Goal: Information Seeking & Learning: Learn about a topic

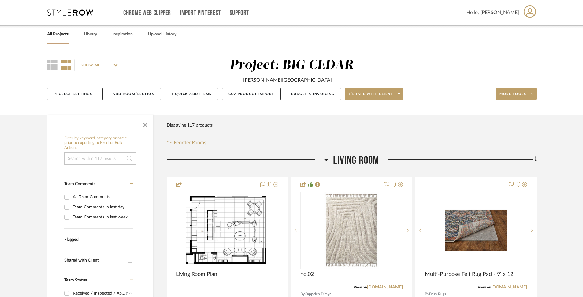
click at [61, 33] on link "All Projects" at bounding box center [57, 34] width 21 height 8
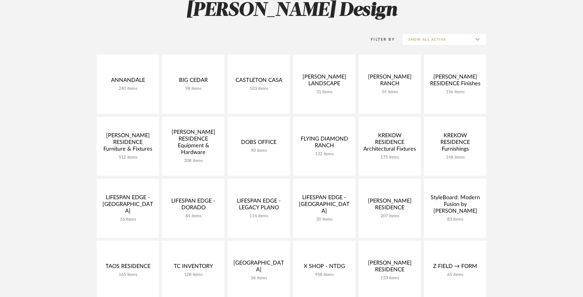
scroll to position [96, 0]
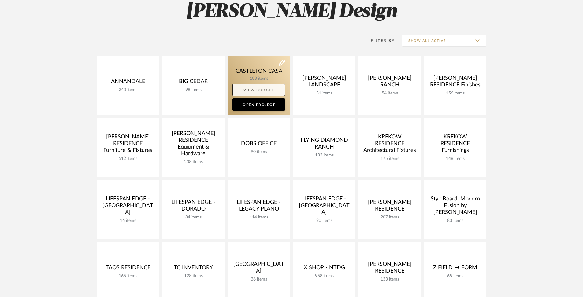
click at [275, 84] on link "View Budget" at bounding box center [258, 90] width 53 height 12
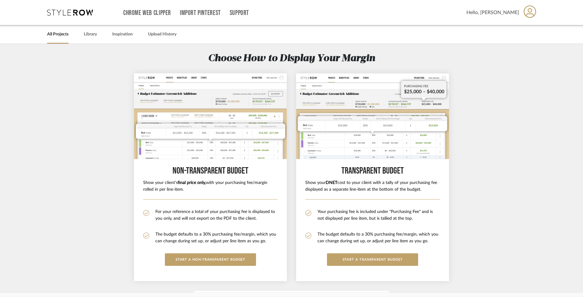
click at [59, 34] on link "All Projects" at bounding box center [57, 34] width 21 height 8
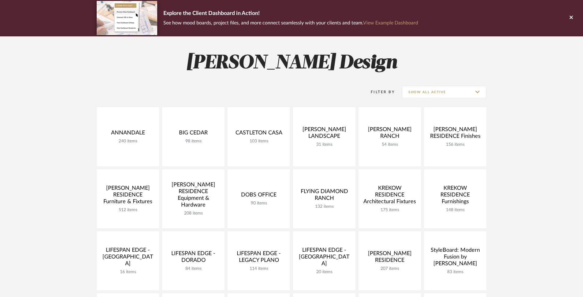
scroll to position [45, 0]
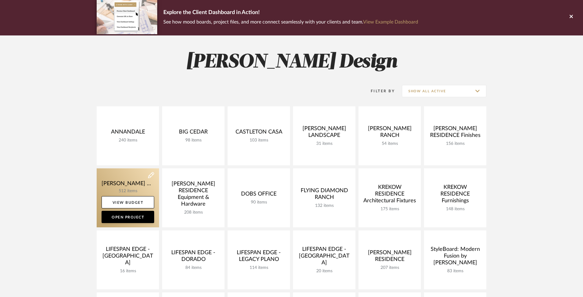
click at [134, 180] on link at bounding box center [128, 197] width 62 height 59
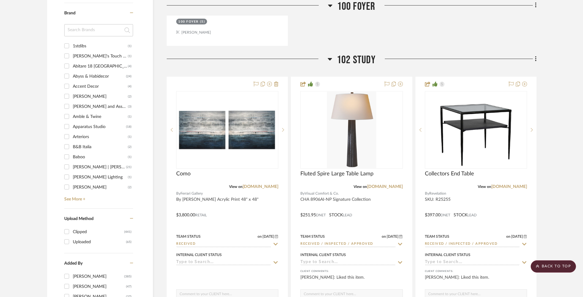
scroll to position [977, 0]
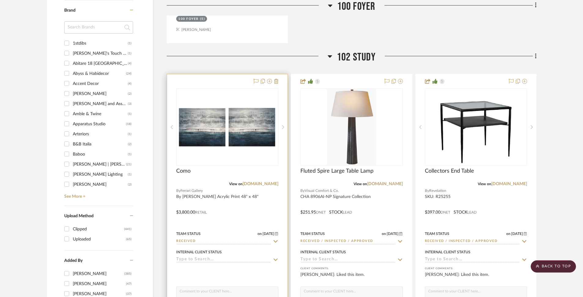
click at [225, 198] on div at bounding box center [227, 207] width 120 height 267
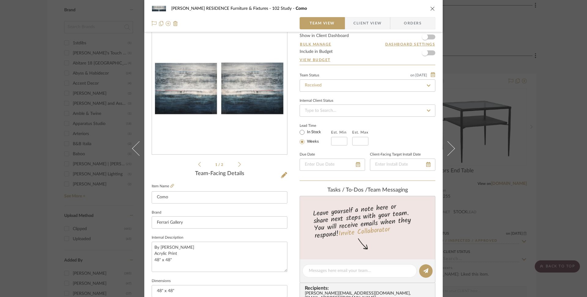
scroll to position [0, 0]
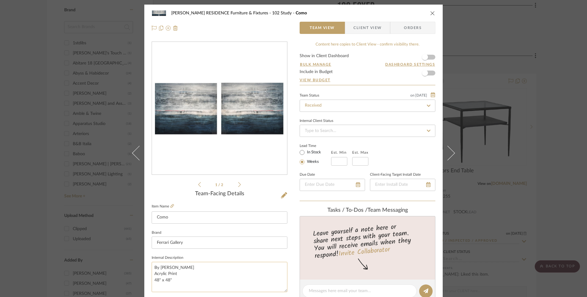
click at [171, 282] on textarea "By Debra Ferrari Acrylic Print 48" x 48"" at bounding box center [220, 277] width 136 height 30
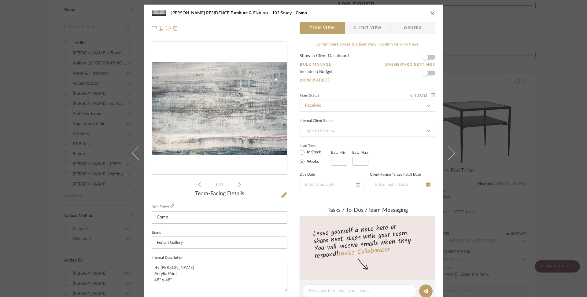
click at [244, 101] on img "0" at bounding box center [219, 108] width 135 height 57
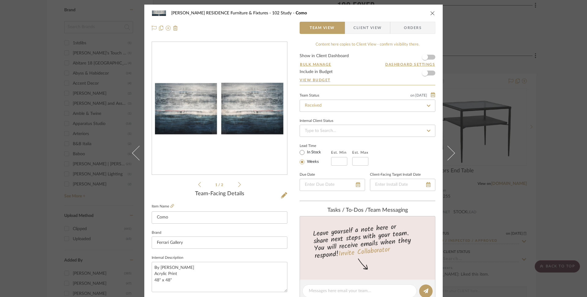
click at [430, 14] on div at bounding box center [293, 148] width 587 height 297
click at [430, 13] on icon "close" at bounding box center [432, 13] width 5 height 5
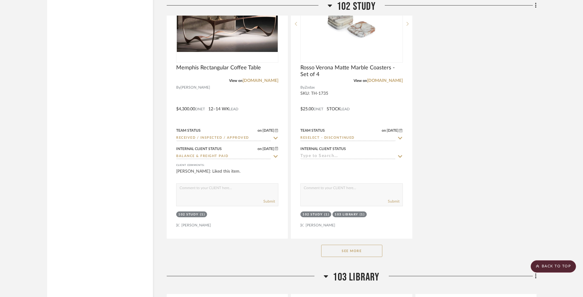
scroll to position [1666, 0]
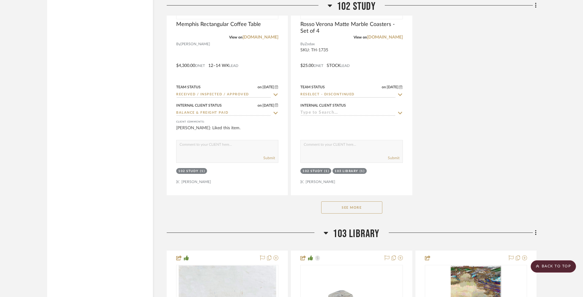
click at [359, 203] on button "See More" at bounding box center [351, 207] width 61 height 12
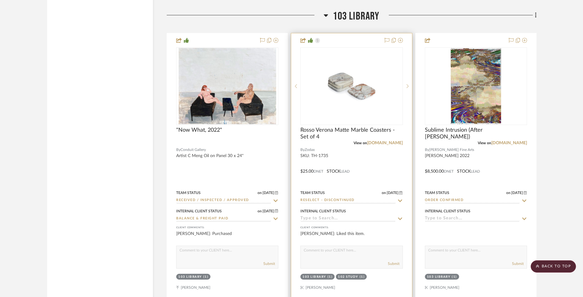
scroll to position [2709, 0]
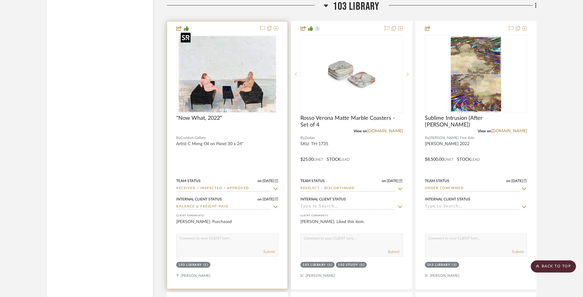
click at [248, 102] on img "0" at bounding box center [226, 74] width 97 height 76
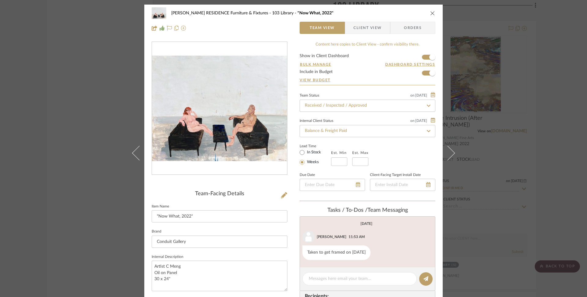
click at [248, 135] on img "0" at bounding box center [219, 109] width 135 height 106
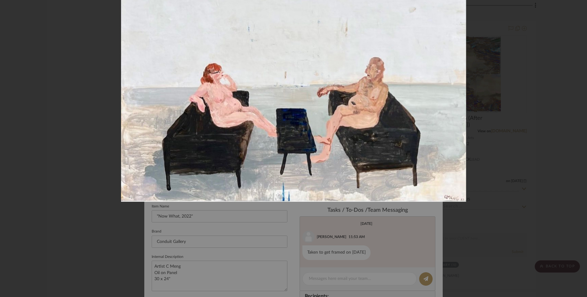
click at [371, 166] on img at bounding box center [293, 67] width 345 height 270
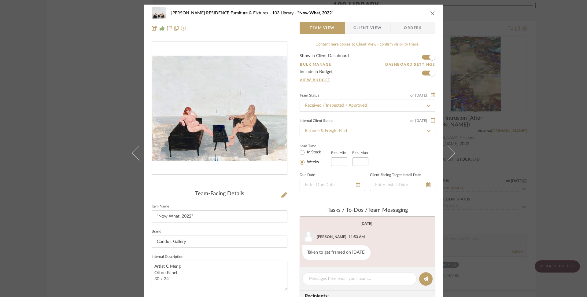
click at [225, 134] on img "0" at bounding box center [219, 109] width 135 height 106
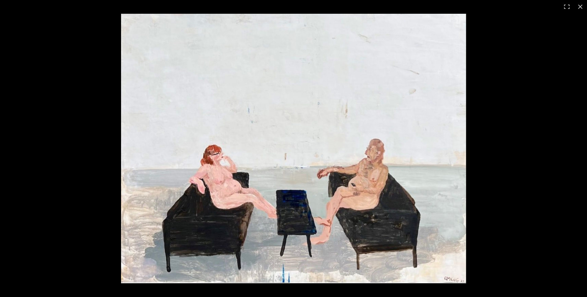
click at [503, 127] on div at bounding box center [414, 162] width 586 height 296
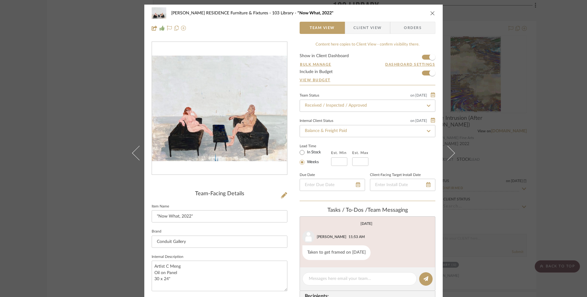
click at [430, 13] on button "close" at bounding box center [433, 13] width 6 height 6
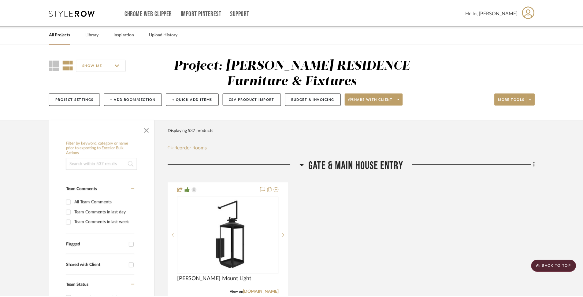
scroll to position [2709, 0]
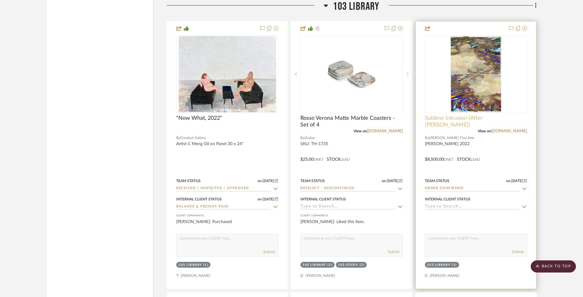
click at [457, 116] on span "Sublime Intrusion (After Asher Brown Durand)" at bounding box center [476, 121] width 102 height 13
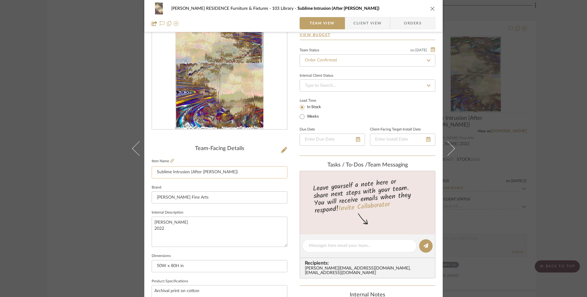
scroll to position [48, 0]
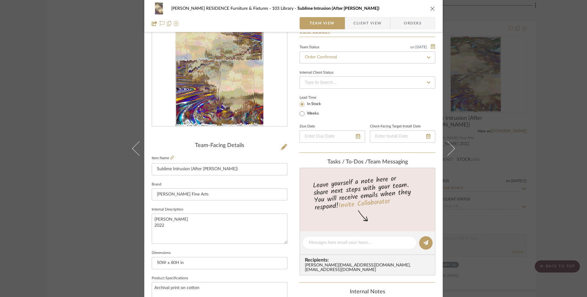
click at [249, 80] on img "0" at bounding box center [219, 60] width 88 height 133
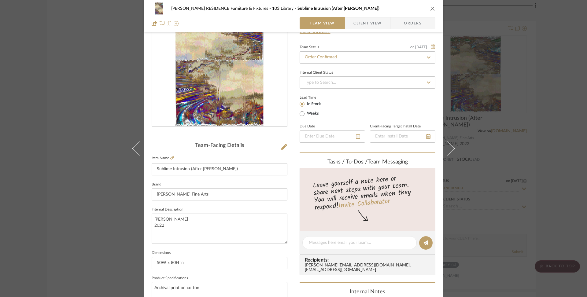
click at [432, 8] on icon "close" at bounding box center [432, 8] width 5 height 5
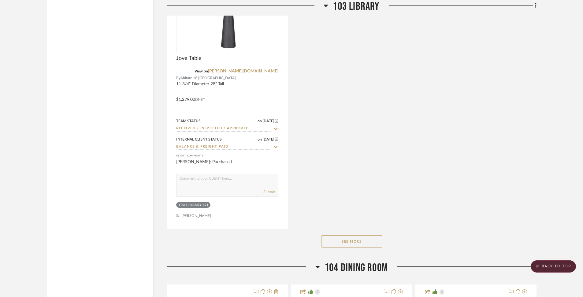
scroll to position [3334, 0]
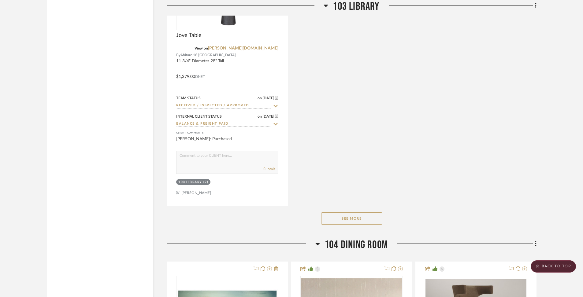
click at [368, 213] on button "See More" at bounding box center [351, 218] width 61 height 12
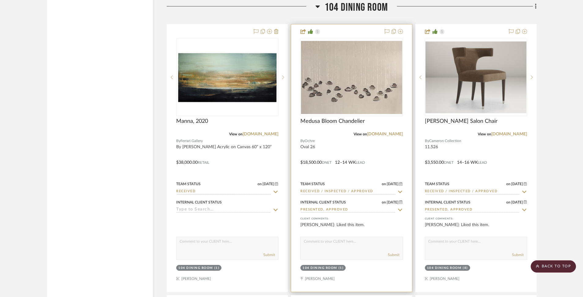
scroll to position [3564, 0]
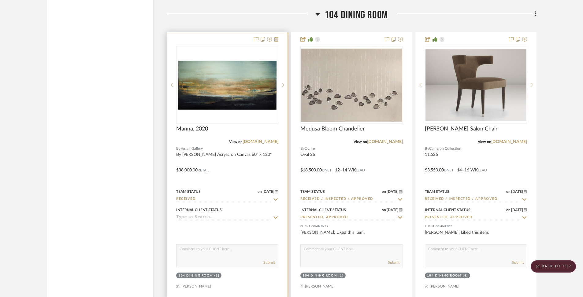
click at [234, 148] on div at bounding box center [227, 165] width 120 height 267
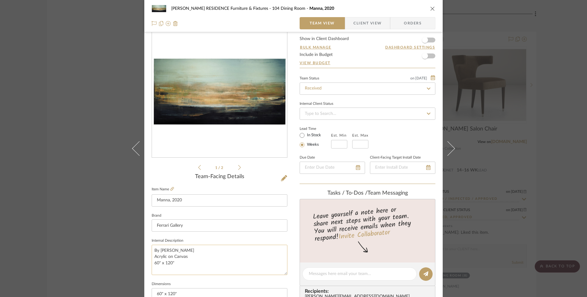
scroll to position [23, 0]
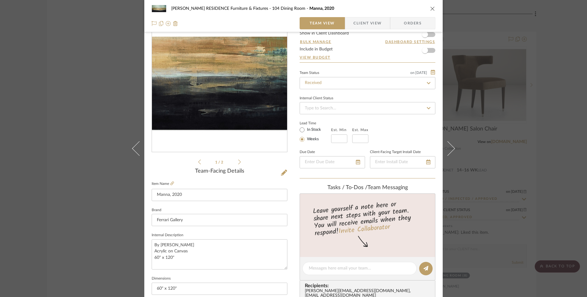
click at [233, 107] on img "0" at bounding box center [219, 86] width 135 height 70
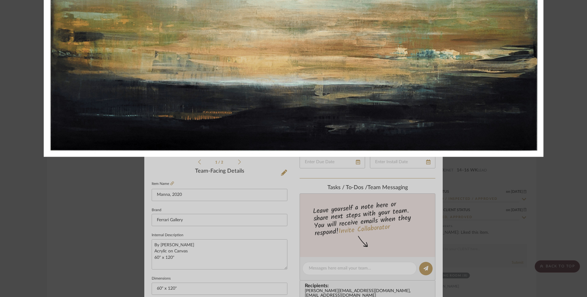
click at [557, 110] on div at bounding box center [323, 40] width 559 height 283
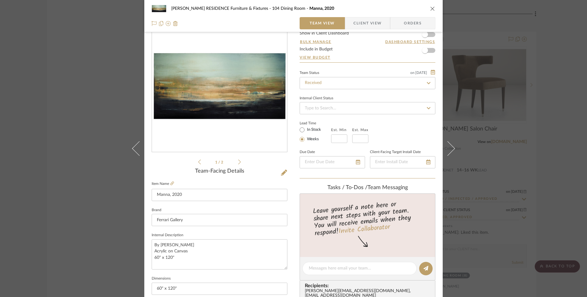
click at [430, 10] on icon "close" at bounding box center [432, 8] width 5 height 5
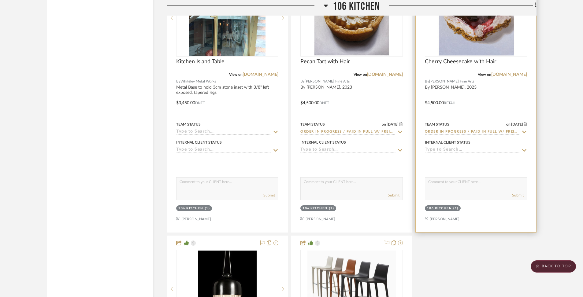
scroll to position [4409, 0]
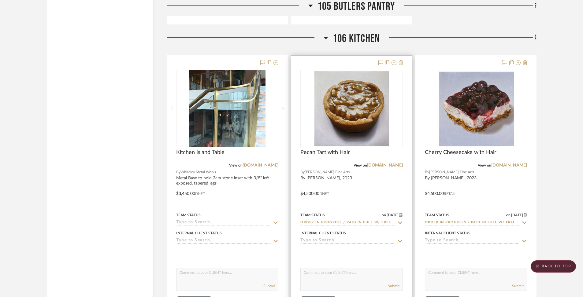
click at [325, 168] on div at bounding box center [351, 189] width 120 height 267
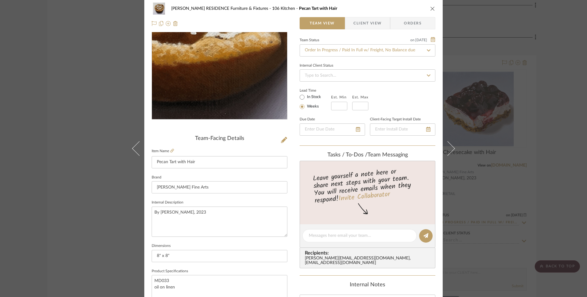
scroll to position [0, 0]
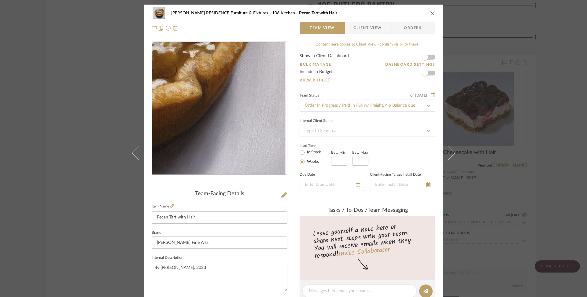
click at [260, 134] on img "0" at bounding box center [219, 108] width 132 height 133
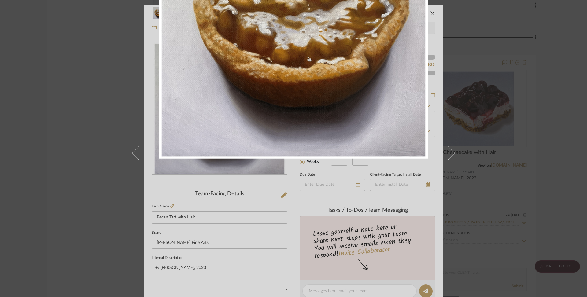
click at [473, 141] on div at bounding box center [452, 36] width 587 height 297
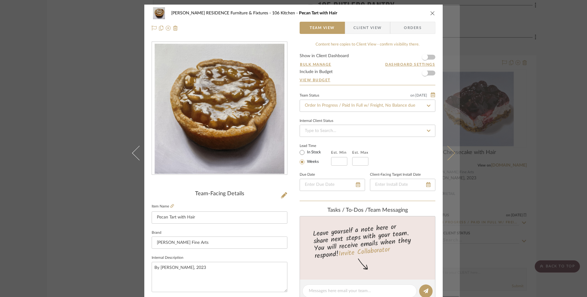
click at [450, 151] on icon at bounding box center [447, 153] width 15 height 15
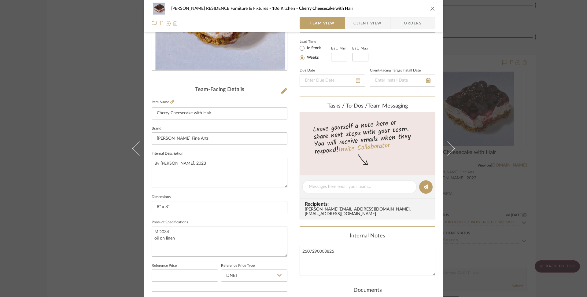
scroll to position [12, 0]
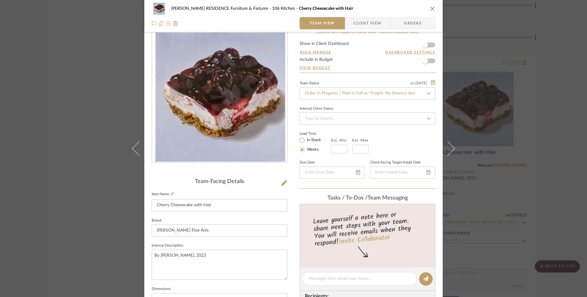
click at [231, 124] on img "0" at bounding box center [219, 96] width 133 height 133
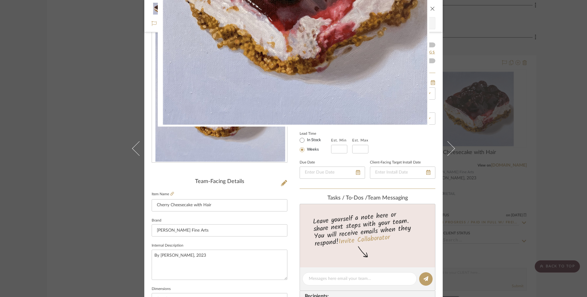
click at [568, 138] on div at bounding box center [451, 4] width 587 height 297
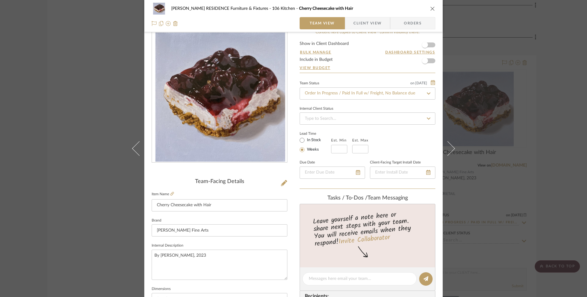
click at [430, 9] on icon "close" at bounding box center [432, 8] width 5 height 5
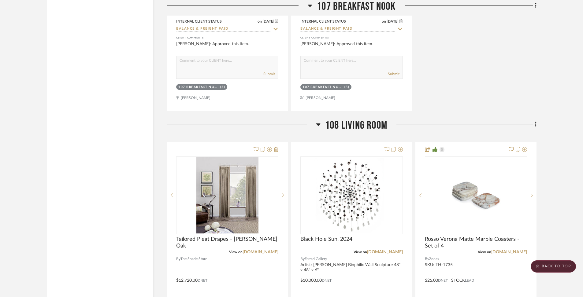
scroll to position [5574, 0]
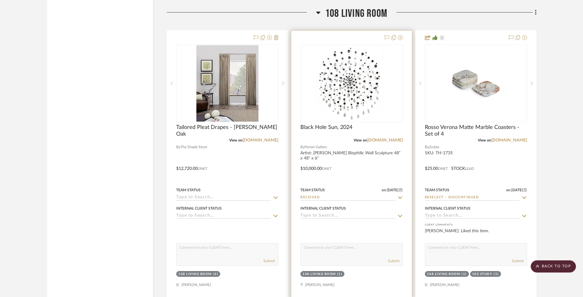
click at [363, 155] on div at bounding box center [351, 164] width 120 height 267
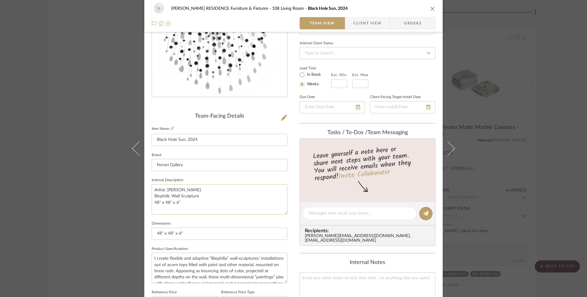
scroll to position [77, 0]
click at [237, 62] on img "0" at bounding box center [219, 31] width 135 height 132
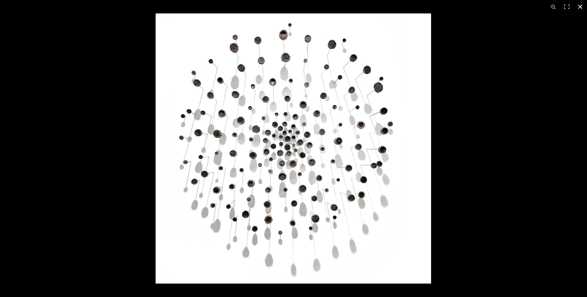
click at [582, 9] on button at bounding box center [579, 6] width 13 height 13
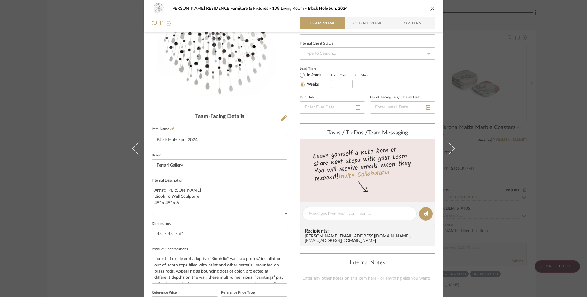
click at [431, 9] on icon "close" at bounding box center [432, 8] width 5 height 5
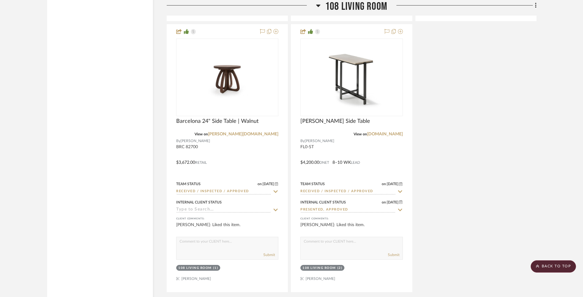
scroll to position [6256, 0]
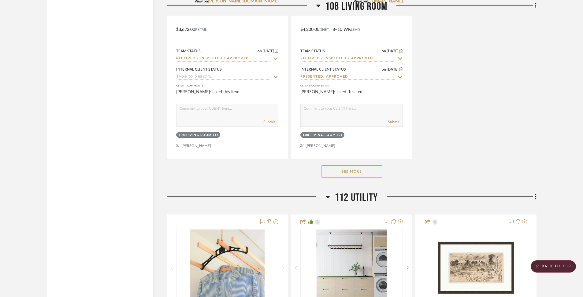
click at [368, 165] on button "See More" at bounding box center [351, 171] width 61 height 12
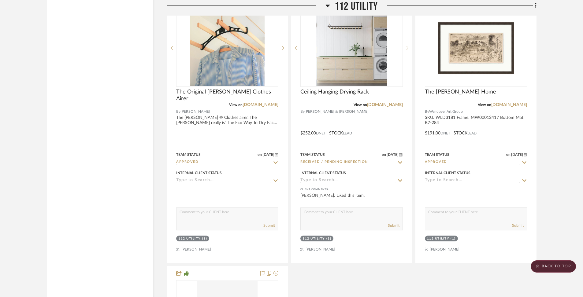
scroll to position [7481, 0]
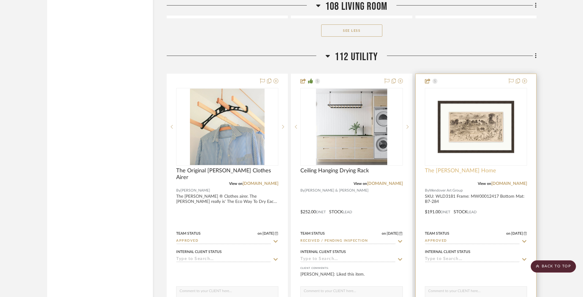
click at [457, 167] on span "The Farmer's Home" at bounding box center [460, 170] width 71 height 7
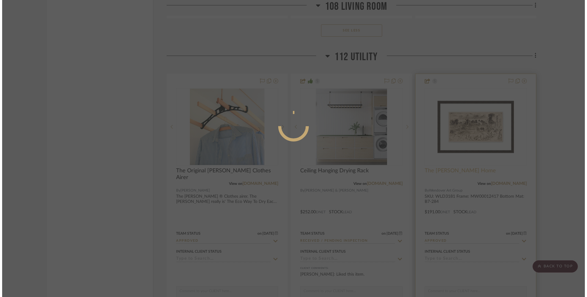
scroll to position [0, 0]
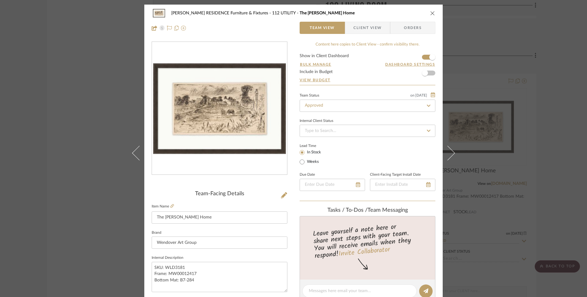
click at [430, 15] on icon "close" at bounding box center [432, 13] width 5 height 5
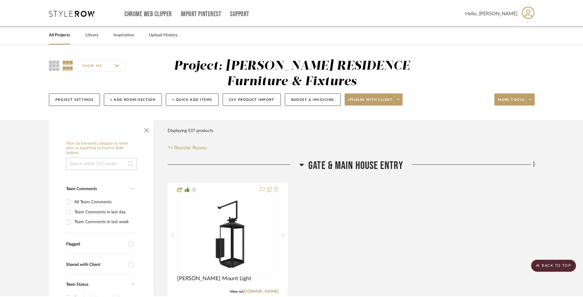
scroll to position [7481, 0]
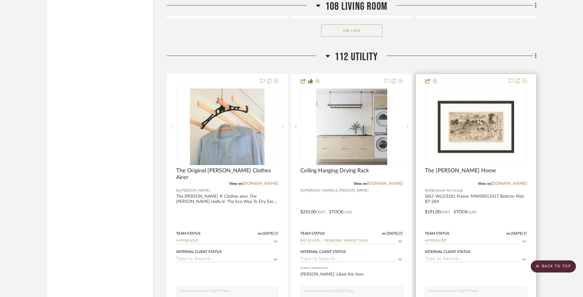
click at [443, 150] on div at bounding box center [475, 207] width 120 height 267
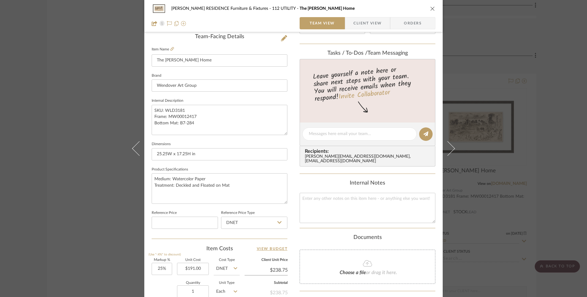
scroll to position [20, 0]
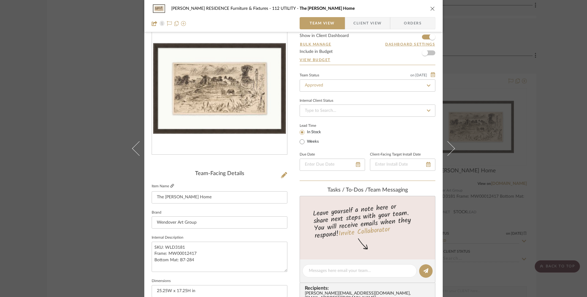
click at [171, 185] on icon at bounding box center [172, 186] width 4 height 4
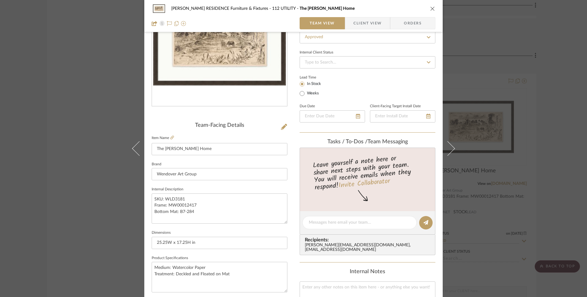
scroll to position [22, 0]
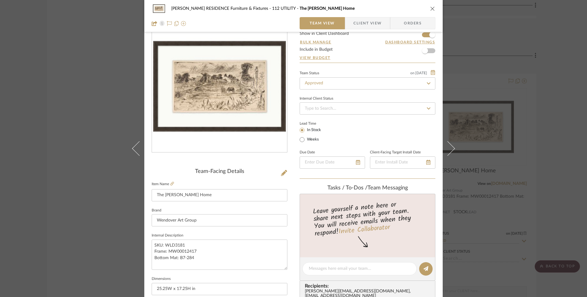
click at [238, 94] on img "0" at bounding box center [219, 86] width 133 height 133
click at [429, 11] on div "1 / 1" at bounding box center [293, 6] width 587 height 13
click at [430, 8] on icon "close" at bounding box center [432, 8] width 5 height 5
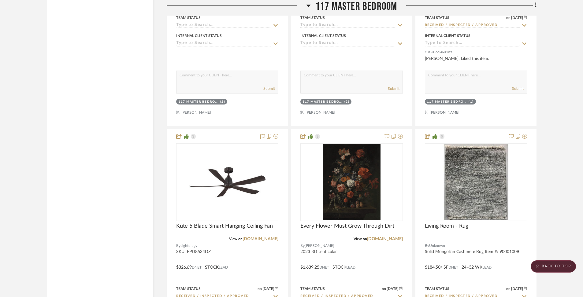
scroll to position [8627, 0]
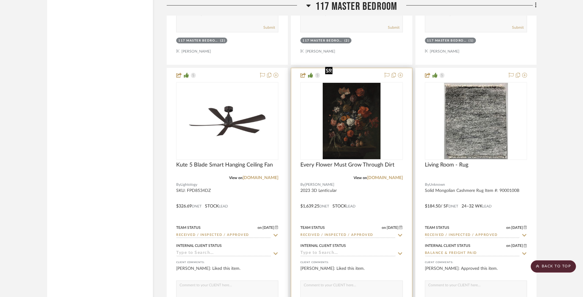
click at [0, 0] on img at bounding box center [0, 0] width 0 height 0
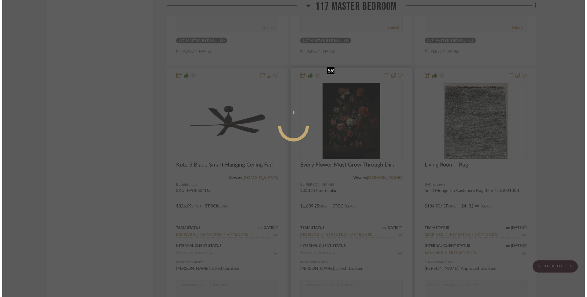
scroll to position [0, 0]
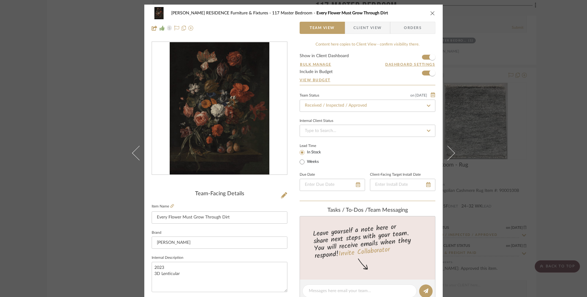
click at [219, 124] on img "0" at bounding box center [220, 108] width 100 height 133
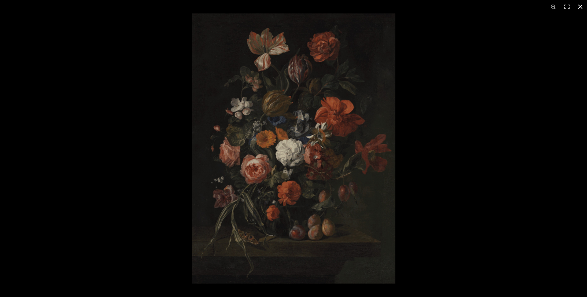
click at [445, 161] on div at bounding box center [485, 161] width 587 height 297
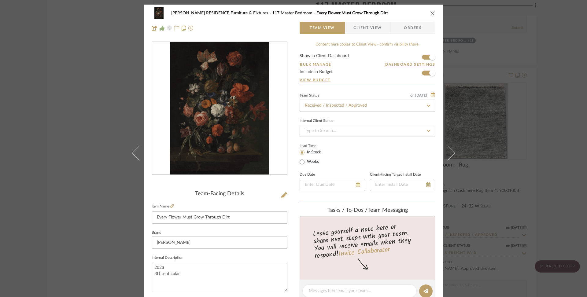
click at [432, 13] on icon "close" at bounding box center [432, 13] width 5 height 5
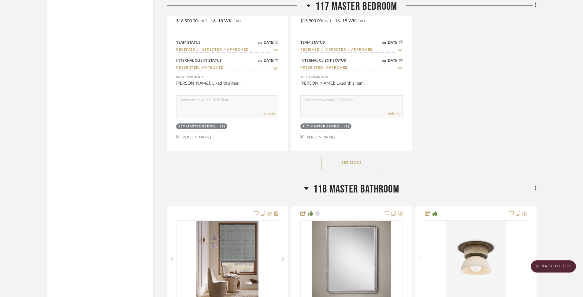
scroll to position [9097, 0]
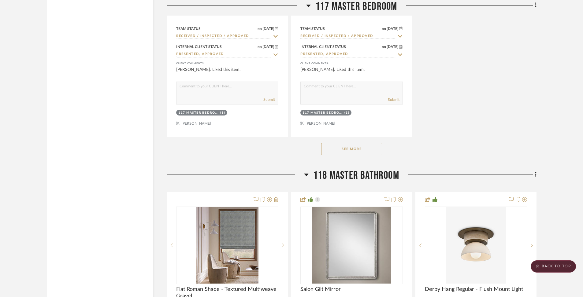
click at [374, 143] on button "See More" at bounding box center [351, 149] width 61 height 12
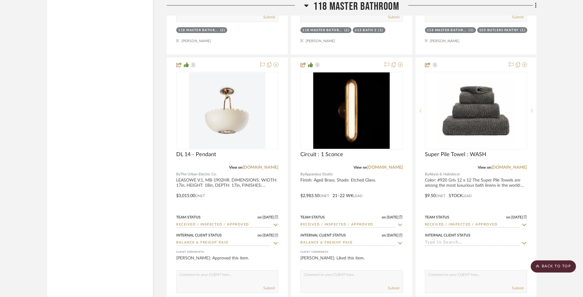
scroll to position [10358, 0]
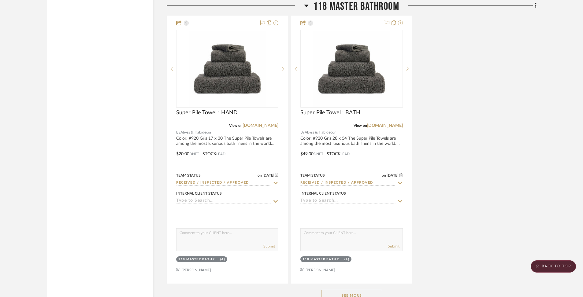
click at [362, 290] on button "See More" at bounding box center [351, 296] width 61 height 12
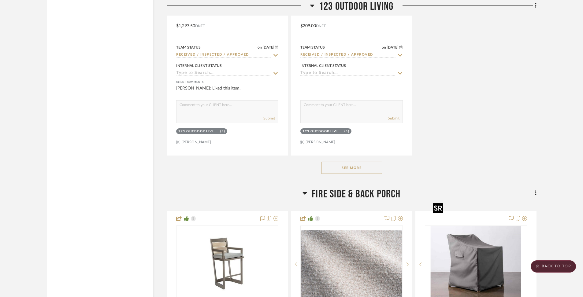
scroll to position [11682, 0]
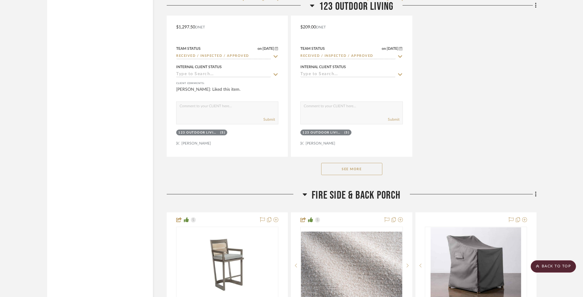
click at [358, 163] on button "See More" at bounding box center [351, 169] width 61 height 12
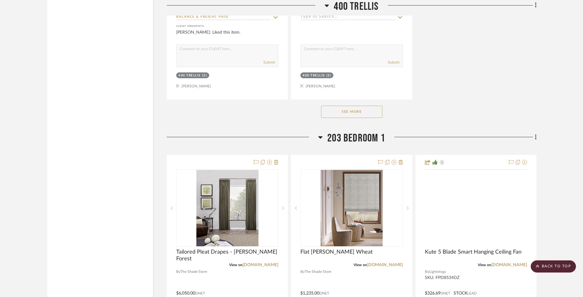
scroll to position [13753, 0]
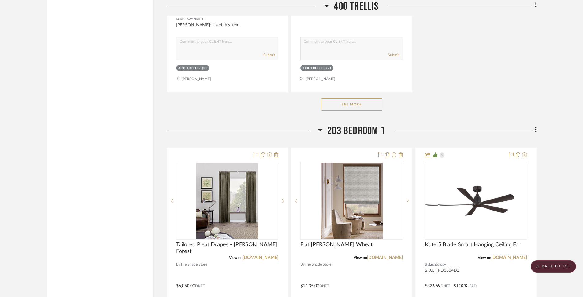
click at [361, 98] on button "See More" at bounding box center [351, 104] width 61 height 12
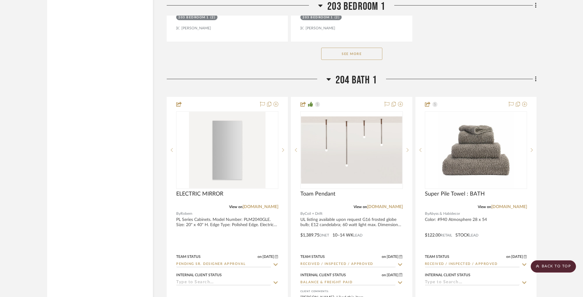
scroll to position [14919, 0]
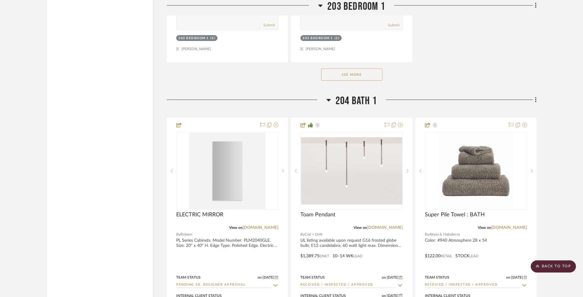
click at [369, 68] on button "See More" at bounding box center [351, 74] width 61 height 12
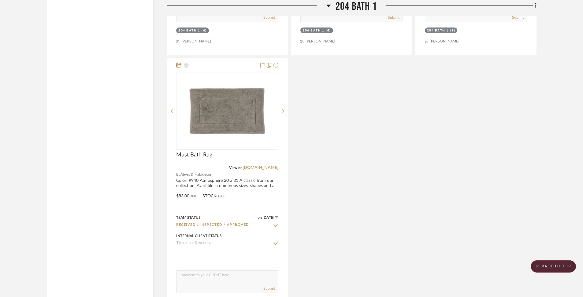
scroll to position [16427, 0]
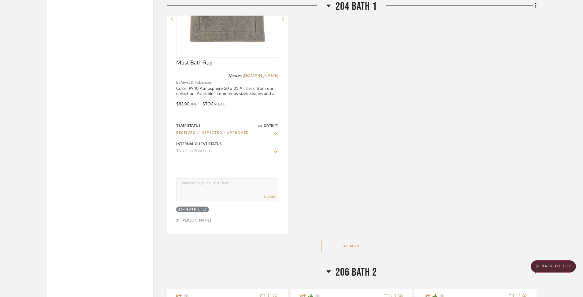
click at [359, 240] on button "See More" at bounding box center [351, 246] width 61 height 12
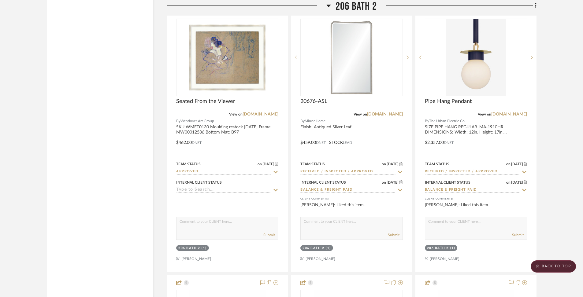
scroll to position [16660, 0]
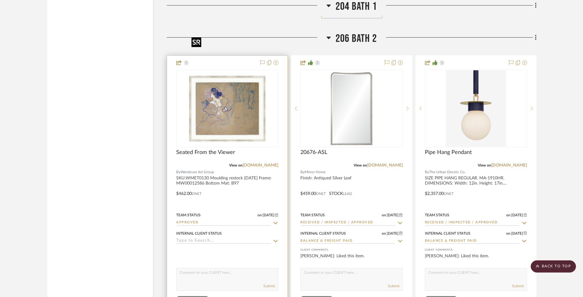
click at [248, 103] on img "0" at bounding box center [227, 108] width 76 height 76
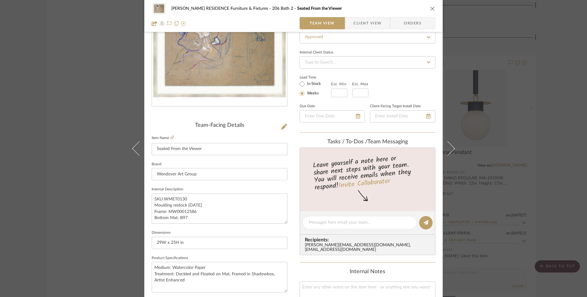
scroll to position [83, 0]
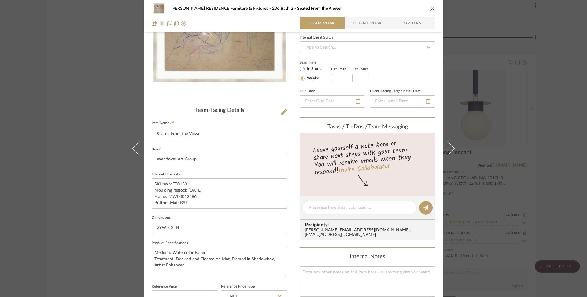
click at [221, 74] on img "0" at bounding box center [219, 25] width 133 height 133
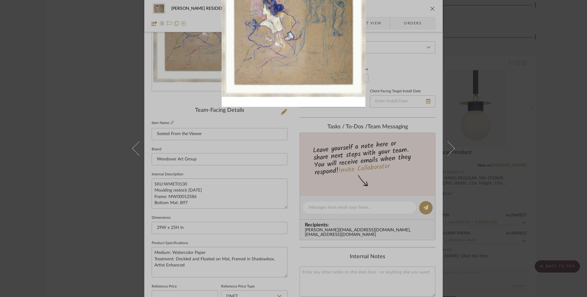
click at [382, 128] on div at bounding box center [293, 148] width 587 height 297
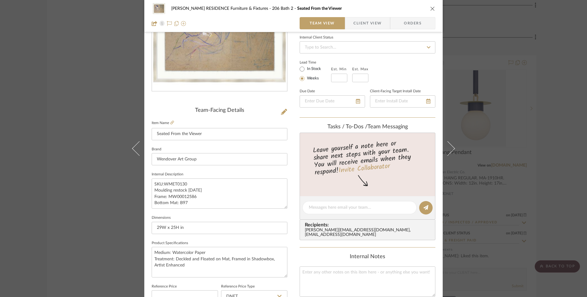
click at [430, 9] on icon "close" at bounding box center [432, 8] width 5 height 5
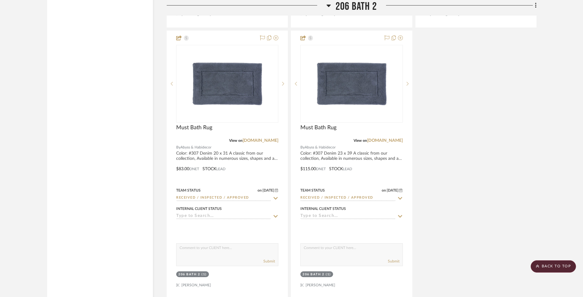
scroll to position [17262, 0]
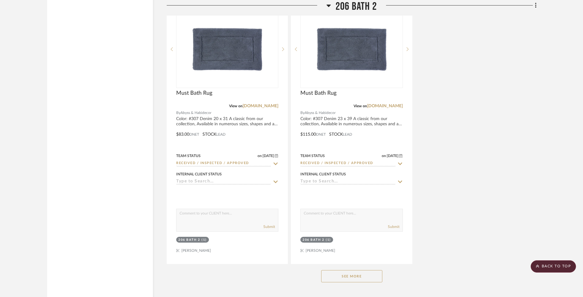
click at [369, 270] on button "See More" at bounding box center [351, 276] width 61 height 12
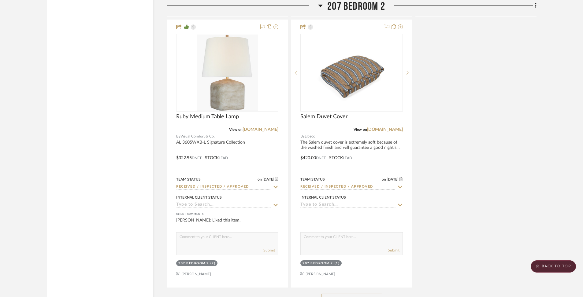
scroll to position [18104, 0]
click at [366, 294] on button "See More" at bounding box center [351, 300] width 61 height 12
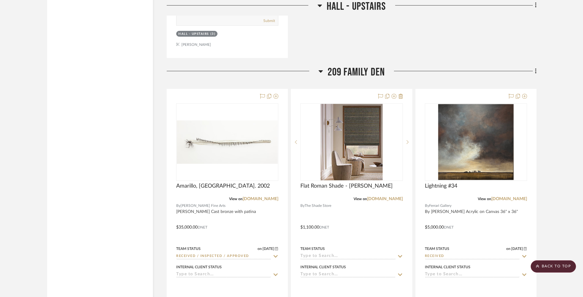
scroll to position [19231, 0]
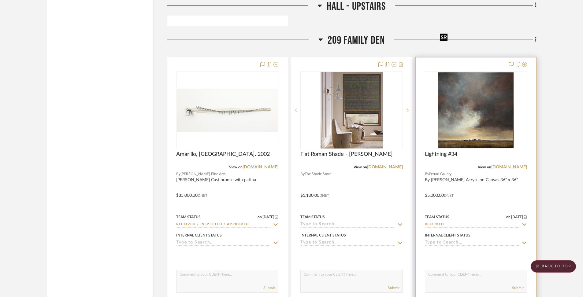
click at [463, 97] on img "0" at bounding box center [476, 110] width 76 height 76
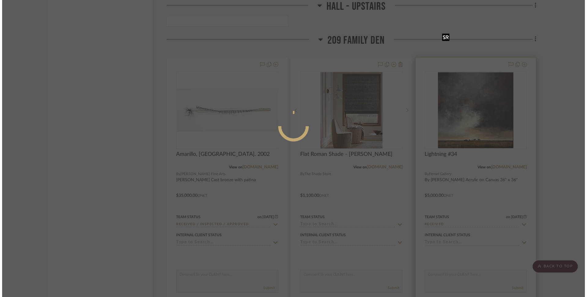
scroll to position [0, 0]
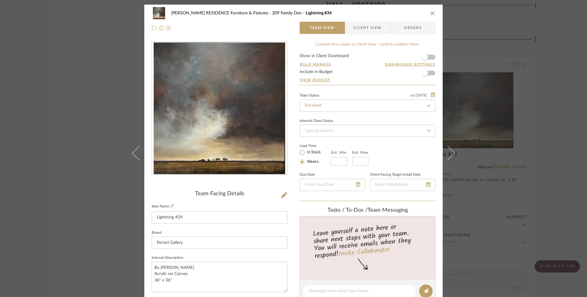
click at [431, 12] on icon "close" at bounding box center [432, 13] width 5 height 5
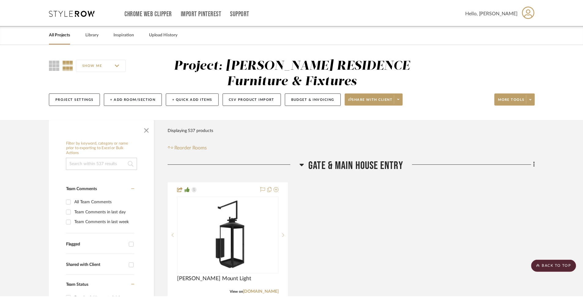
scroll to position [19231, 0]
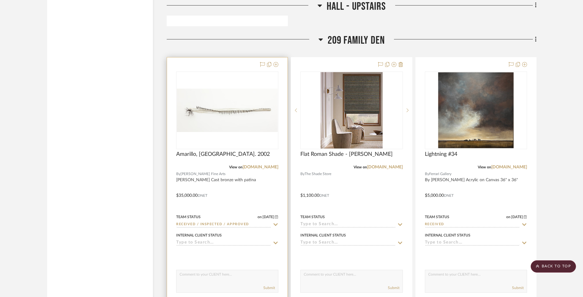
click at [244, 91] on div at bounding box center [227, 111] width 102 height 78
click at [247, 90] on img "0" at bounding box center [227, 110] width 101 height 43
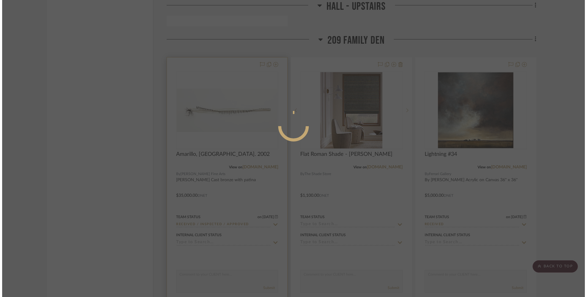
scroll to position [0, 0]
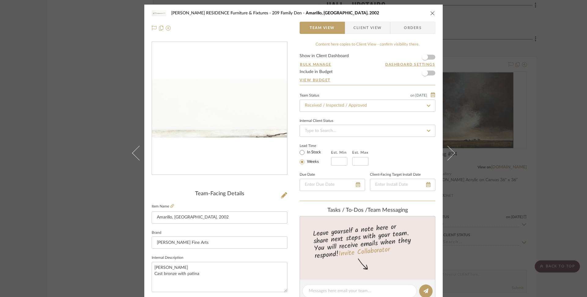
click at [237, 99] on img "0" at bounding box center [219, 108] width 135 height 58
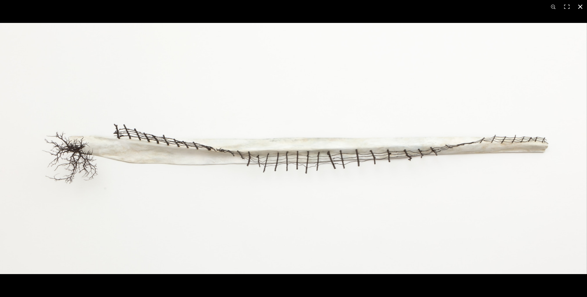
click at [579, 8] on button at bounding box center [579, 6] width 13 height 13
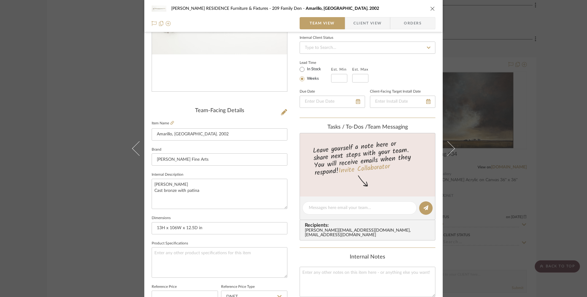
scroll to position [87, 0]
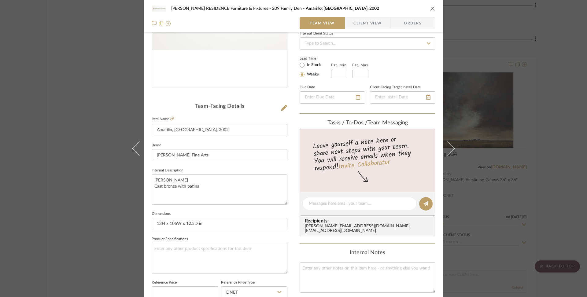
click at [475, 172] on div "COBLE RESIDENCE Furniture & Fixtures 209 Family Den Amarillo, ca. 2002 Team Vie…" at bounding box center [293, 148] width 587 height 297
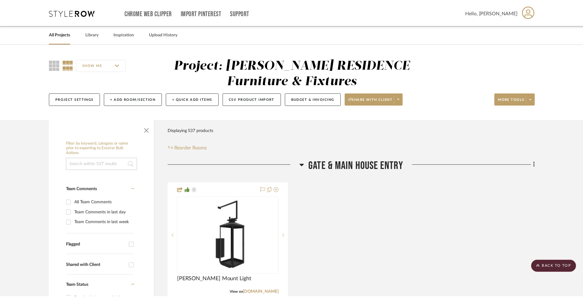
scroll to position [19231, 0]
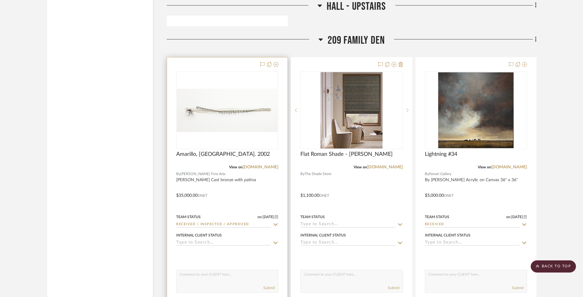
click at [232, 89] on img "0" at bounding box center [227, 110] width 101 height 43
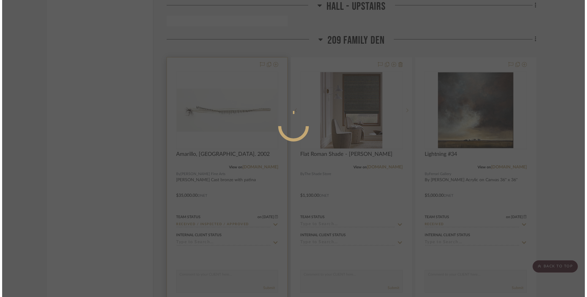
scroll to position [0, 0]
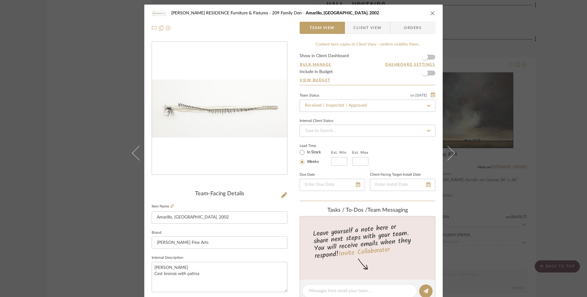
click at [223, 112] on img "0" at bounding box center [219, 108] width 135 height 58
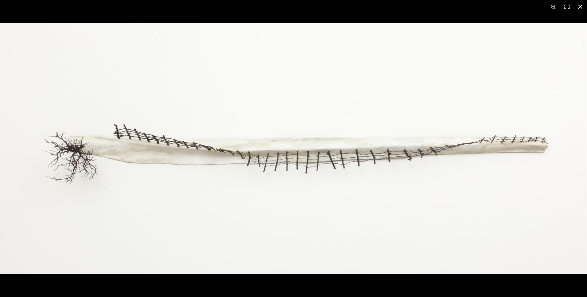
click at [582, 8] on button at bounding box center [579, 6] width 13 height 13
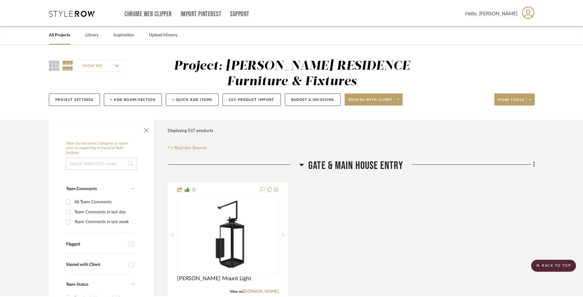
scroll to position [19231, 0]
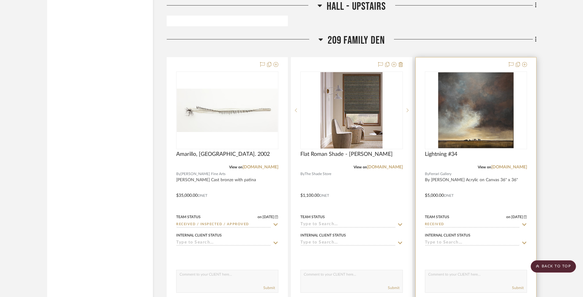
click at [498, 138] on div at bounding box center [475, 190] width 120 height 267
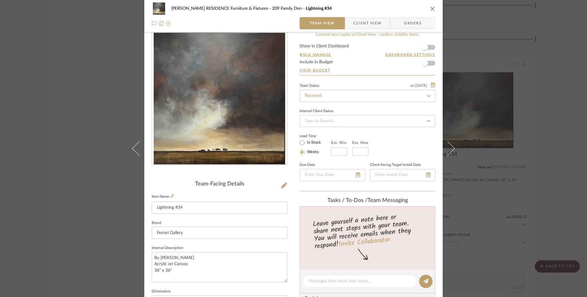
scroll to position [37, 0]
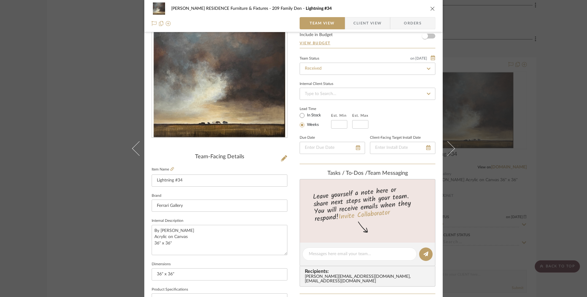
click at [249, 112] on img "0" at bounding box center [219, 71] width 132 height 133
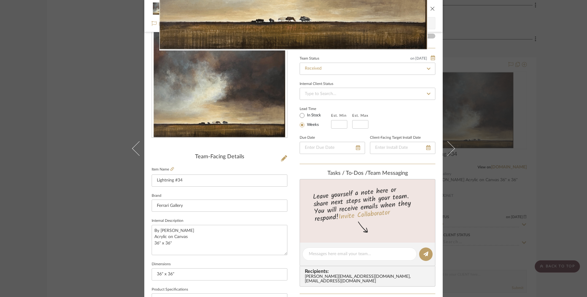
click at [430, 9] on div "1 / 1" at bounding box center [293, 6] width 587 height 13
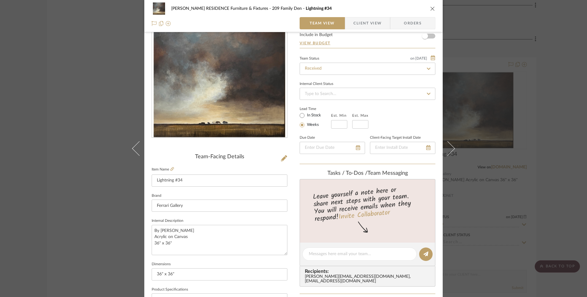
click at [432, 6] on icon "close" at bounding box center [432, 8] width 5 height 5
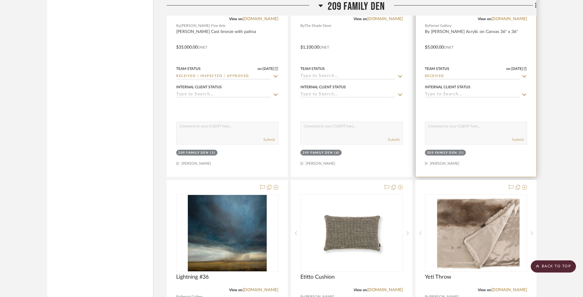
scroll to position [19507, 0]
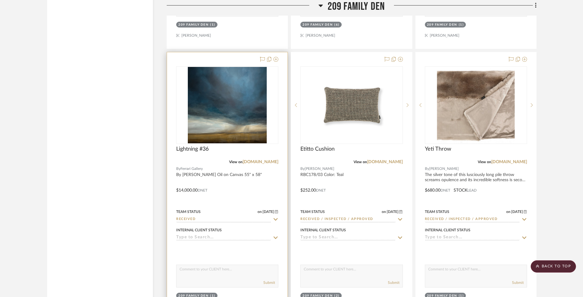
click at [217, 136] on div at bounding box center [227, 185] width 120 height 267
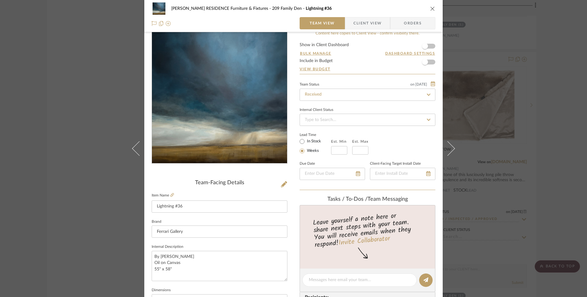
scroll to position [17, 0]
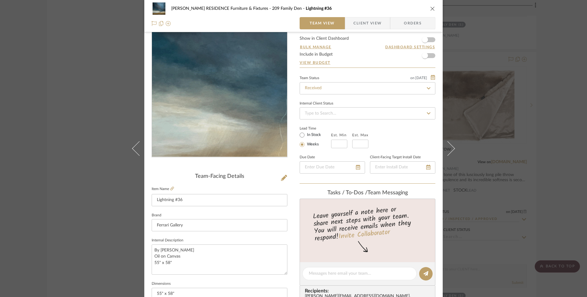
click at [217, 114] on img "0" at bounding box center [219, 90] width 135 height 131
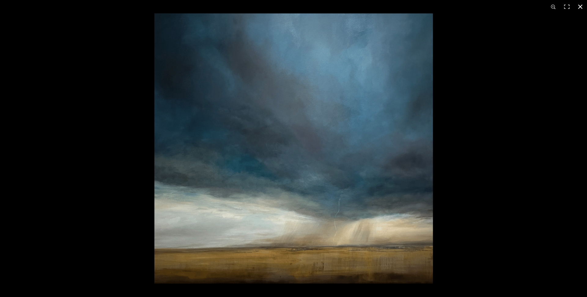
click at [456, 146] on div at bounding box center [447, 161] width 587 height 297
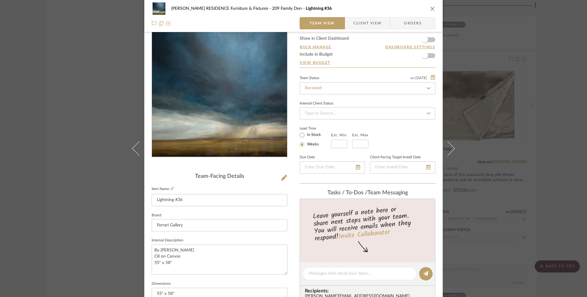
click at [430, 8] on icon "close" at bounding box center [432, 8] width 5 height 5
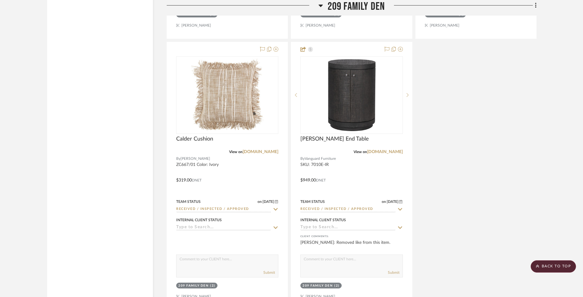
scroll to position [19946, 0]
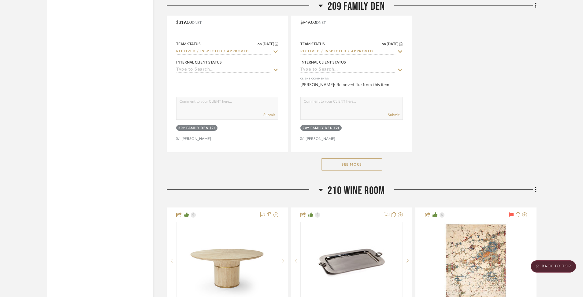
click at [366, 158] on button "See More" at bounding box center [351, 164] width 61 height 12
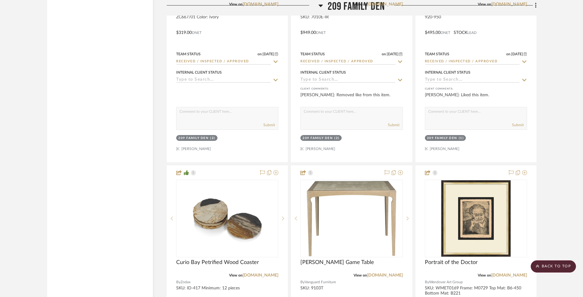
scroll to position [20062, 0]
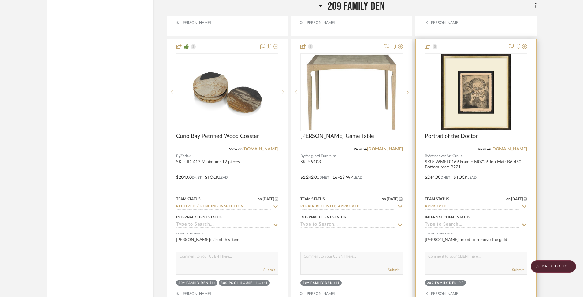
click at [464, 112] on div at bounding box center [475, 172] width 120 height 267
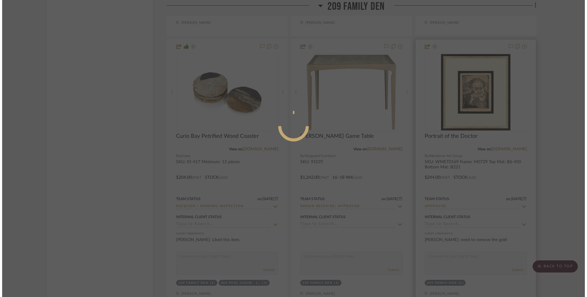
scroll to position [0, 0]
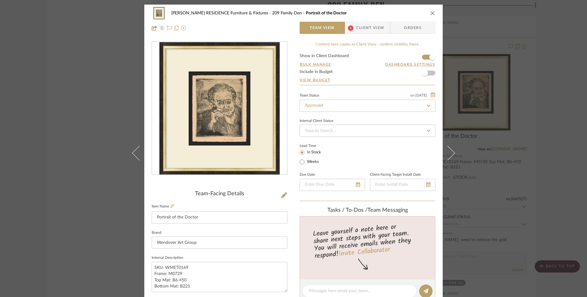
click at [430, 13] on icon "close" at bounding box center [432, 13] width 5 height 5
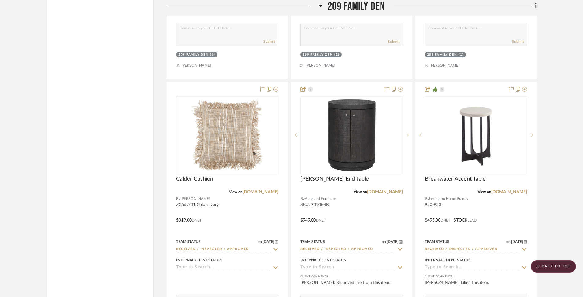
scroll to position [20044, 0]
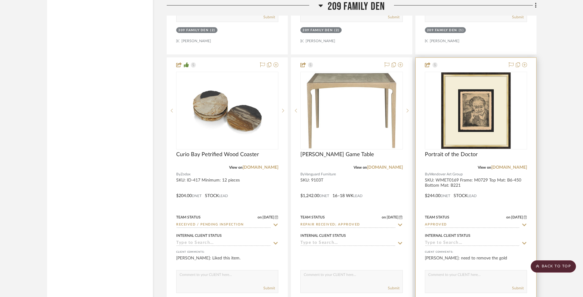
click at [441, 171] on span "Wendover Art Group" at bounding box center [446, 174] width 34 height 6
click at [440, 145] on div at bounding box center [475, 191] width 120 height 267
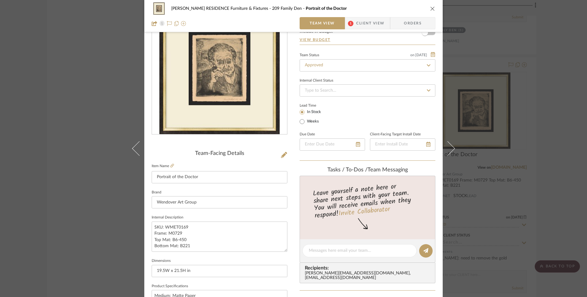
scroll to position [21, 0]
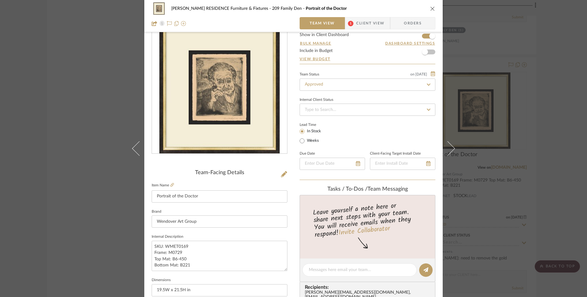
click at [367, 22] on span "Client View" at bounding box center [370, 23] width 28 height 12
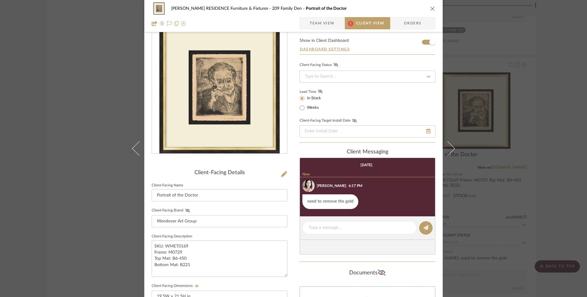
click at [317, 22] on span "Team View" at bounding box center [322, 23] width 25 height 12
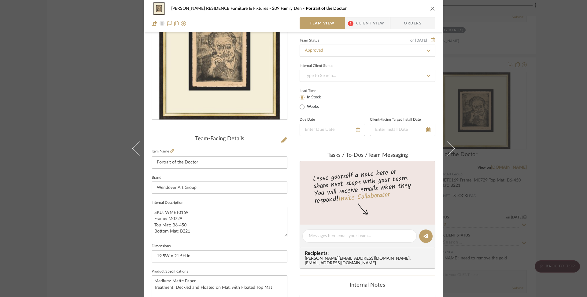
scroll to position [96, 0]
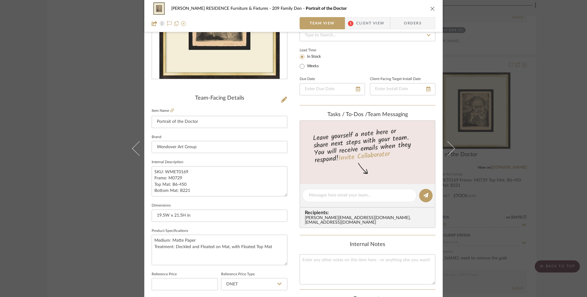
click at [170, 105] on div "Team-Facing Details Item Name Portrait of the Doctor Brand Wendover Art Group I…" at bounding box center [220, 197] width 136 height 205
click at [170, 110] on icon at bounding box center [172, 110] width 4 height 4
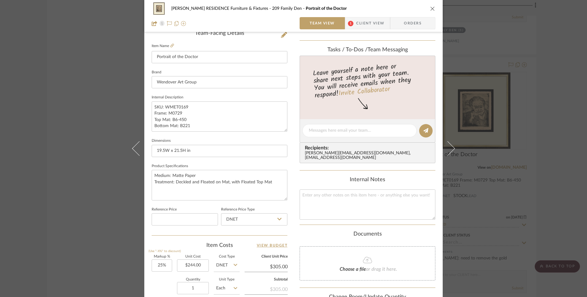
scroll to position [50, 0]
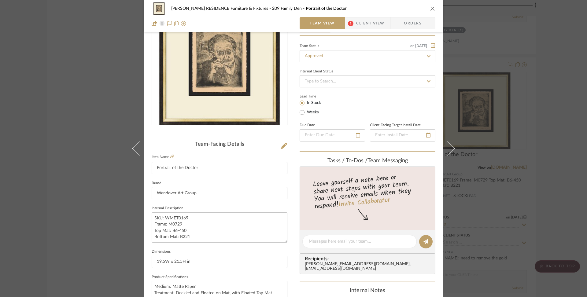
click at [241, 96] on img "0" at bounding box center [219, 59] width 133 height 133
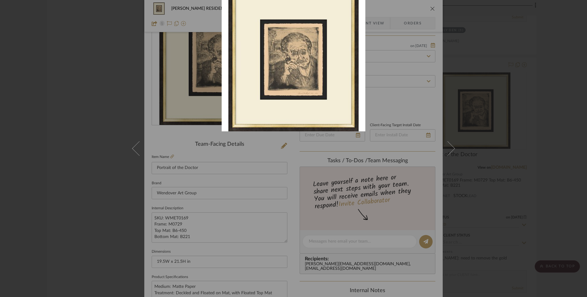
click at [489, 194] on div at bounding box center [293, 148] width 587 height 297
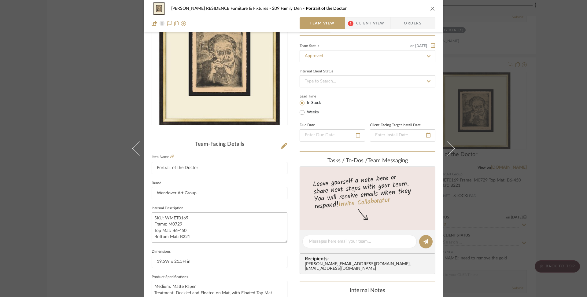
click at [430, 9] on icon "close" at bounding box center [432, 8] width 5 height 5
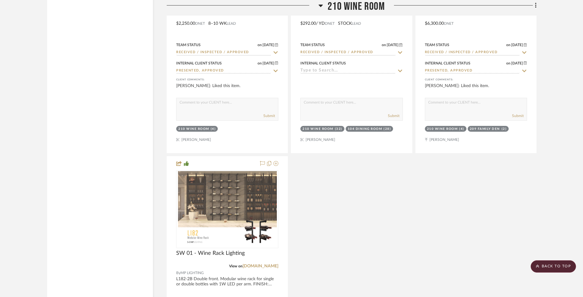
scroll to position [22063, 0]
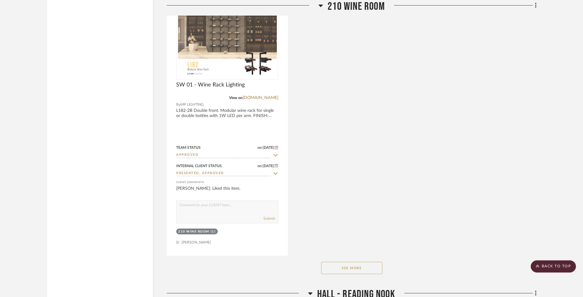
click at [366, 262] on button "See More" at bounding box center [351, 268] width 61 height 12
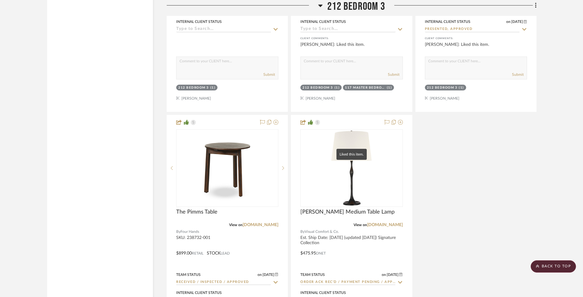
scroll to position [23230, 0]
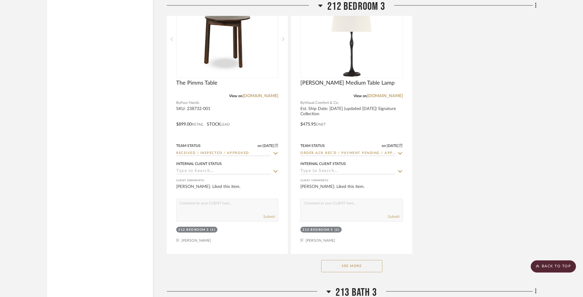
click at [371, 260] on button "See More" at bounding box center [351, 266] width 61 height 12
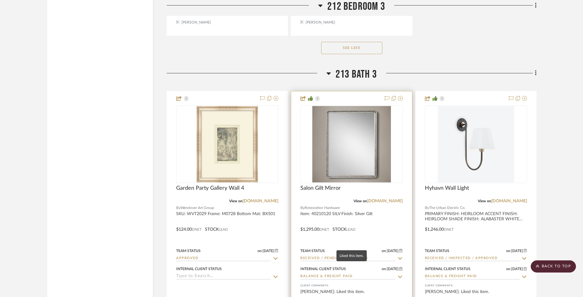
scroll to position [24259, 0]
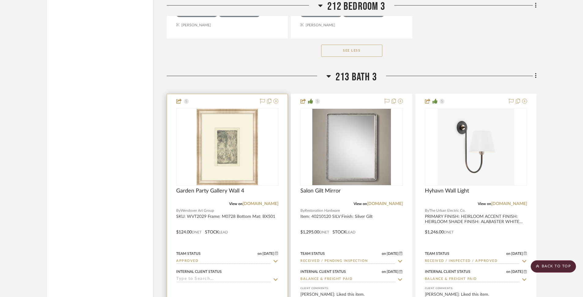
click at [245, 109] on img "0" at bounding box center [227, 147] width 76 height 76
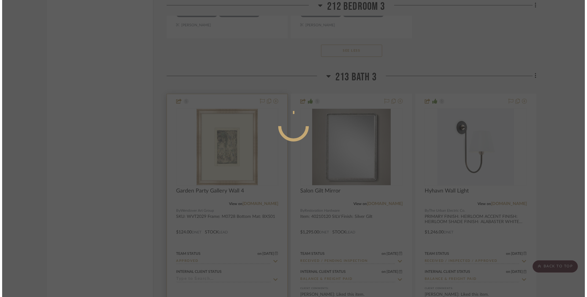
scroll to position [0, 0]
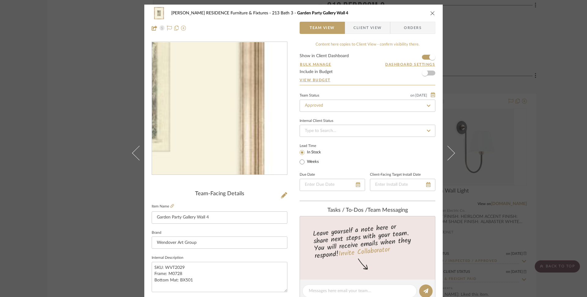
click at [252, 127] on img "0" at bounding box center [219, 108] width 133 height 133
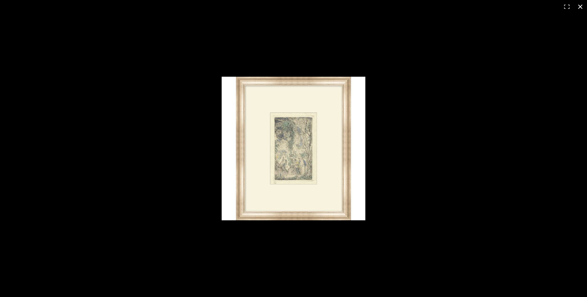
click at [582, 8] on button at bounding box center [579, 6] width 13 height 13
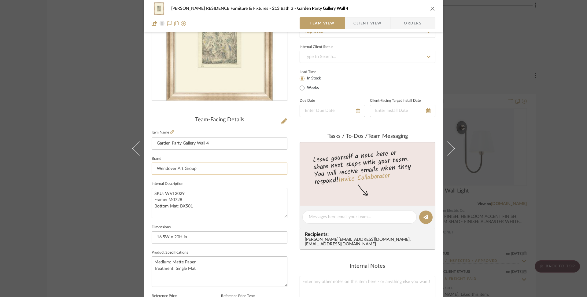
scroll to position [81, 0]
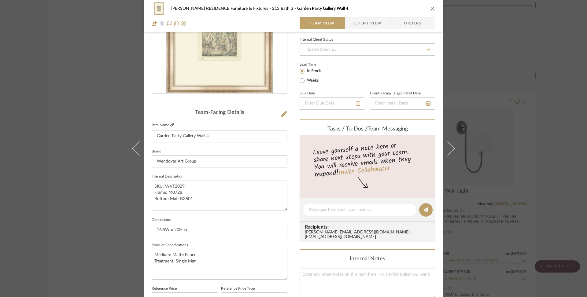
click at [171, 127] on fa-icon at bounding box center [172, 125] width 4 height 4
click at [430, 8] on icon "close" at bounding box center [432, 8] width 5 height 5
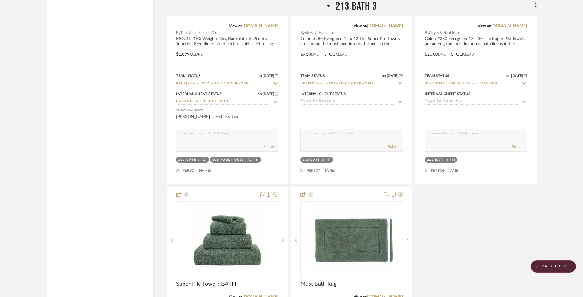
scroll to position [24977, 0]
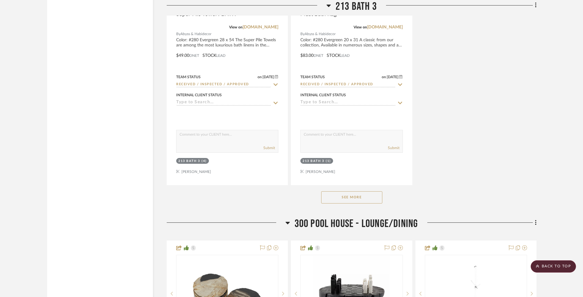
click at [359, 191] on button "See More" at bounding box center [351, 197] width 61 height 12
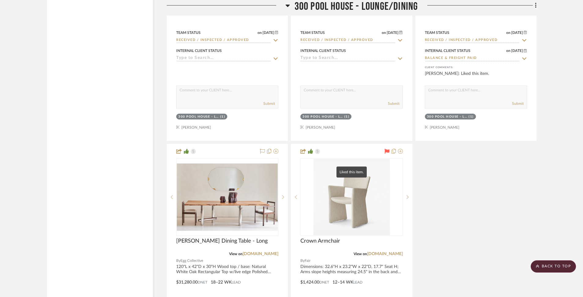
scroll to position [25751, 0]
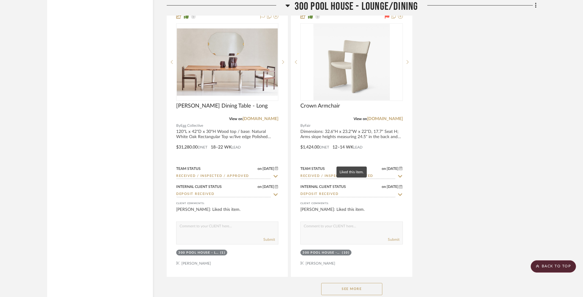
click at [357, 283] on button "See More" at bounding box center [351, 289] width 61 height 12
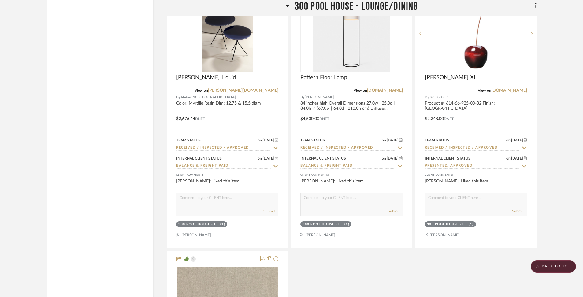
scroll to position [26698, 0]
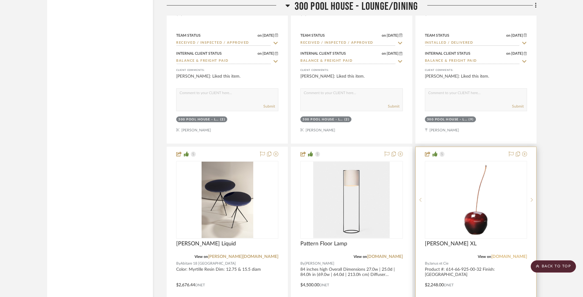
click at [512, 255] on link "janusetcie.com" at bounding box center [509, 257] width 36 height 4
click at [455, 161] on div at bounding box center [476, 161] width 102 height 1
click at [489, 162] on img "0" at bounding box center [475, 200] width 76 height 76
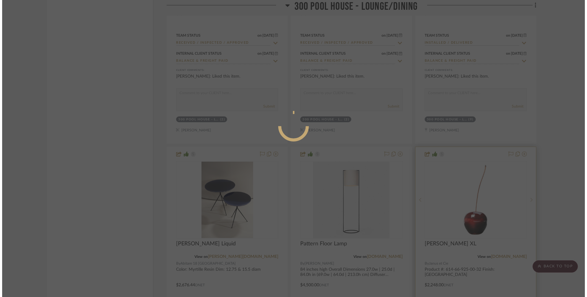
scroll to position [0, 0]
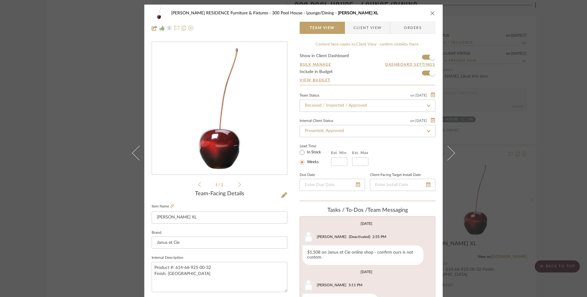
click at [238, 185] on icon at bounding box center [239, 185] width 3 height 6
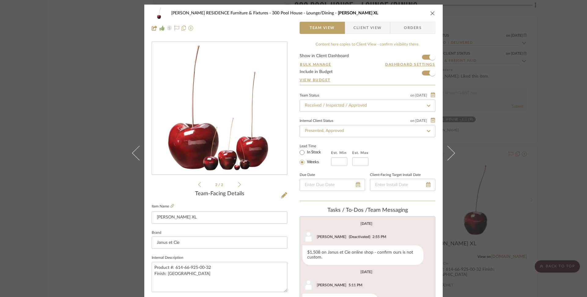
click at [198, 184] on icon at bounding box center [199, 185] width 3 height 6
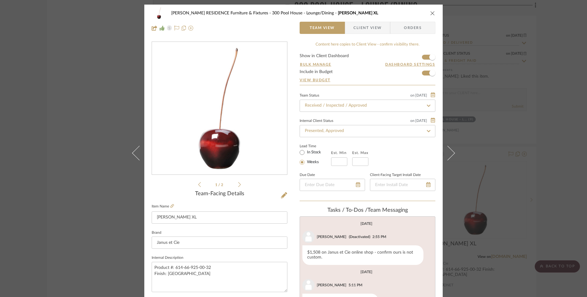
click at [217, 127] on img "0" at bounding box center [219, 108] width 133 height 133
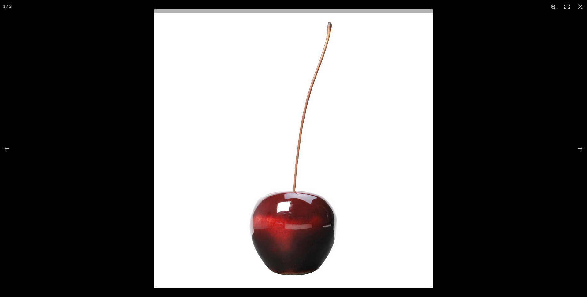
click at [579, 7] on button at bounding box center [579, 6] width 13 height 13
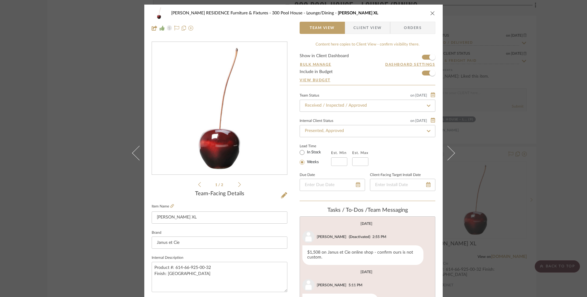
click at [432, 13] on icon "close" at bounding box center [432, 13] width 5 height 5
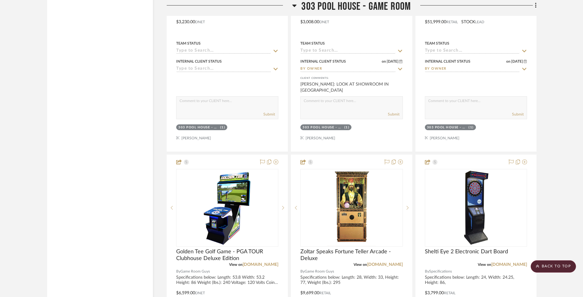
scroll to position [27949, 0]
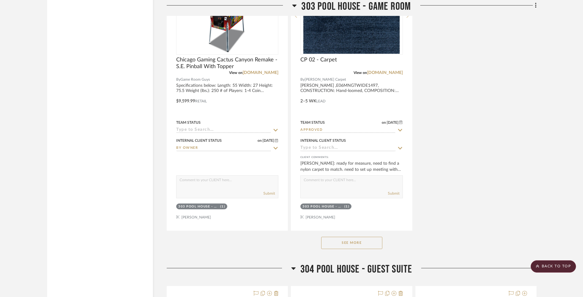
click at [359, 237] on button "See More" at bounding box center [351, 243] width 61 height 12
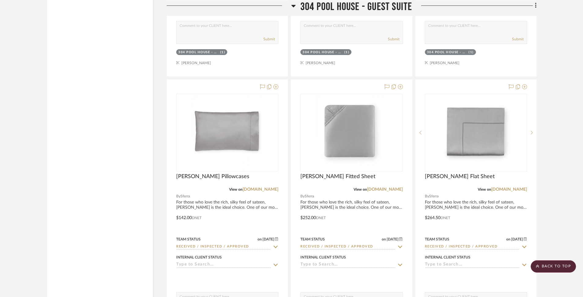
scroll to position [29884, 0]
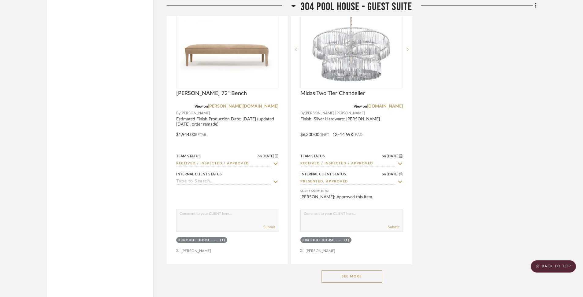
click at [358, 270] on button "See More" at bounding box center [351, 276] width 61 height 12
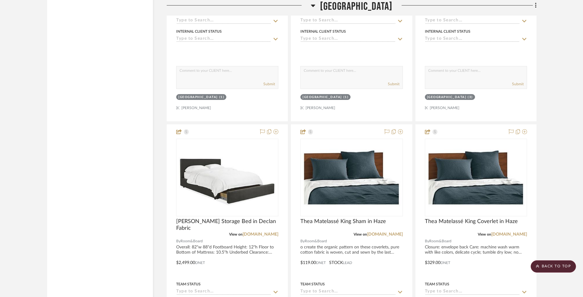
scroll to position [32479, 0]
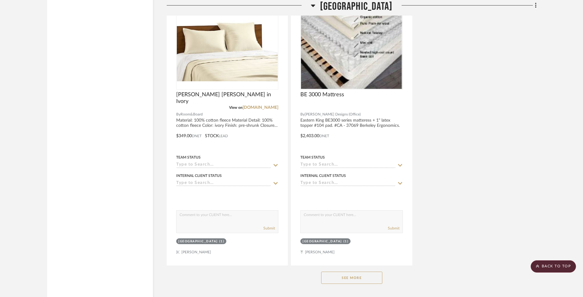
click at [372, 272] on button "See More" at bounding box center [351, 278] width 61 height 12
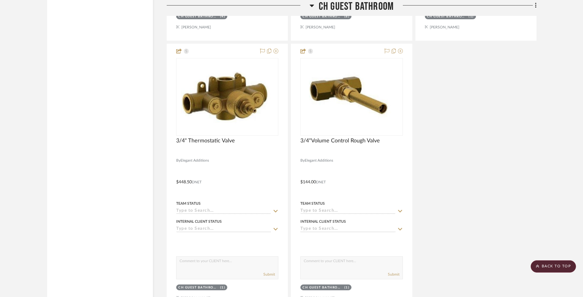
scroll to position [34264, 0]
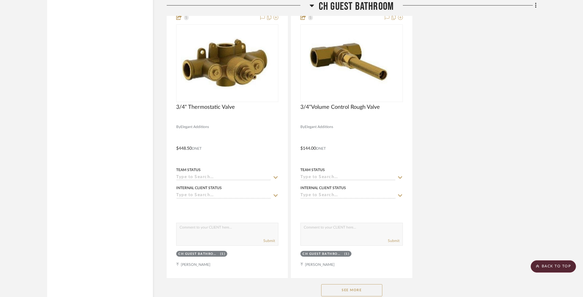
click at [363, 278] on div "See More" at bounding box center [351, 290] width 369 height 24
click at [367, 284] on button "See More" at bounding box center [351, 290] width 61 height 12
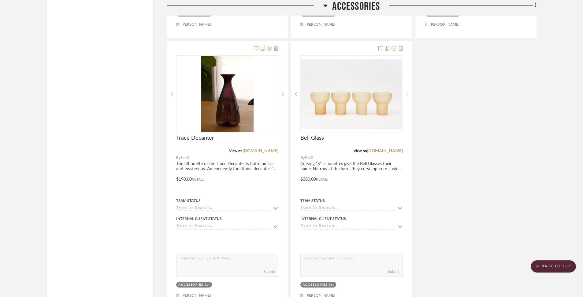
scroll to position [36997, 0]
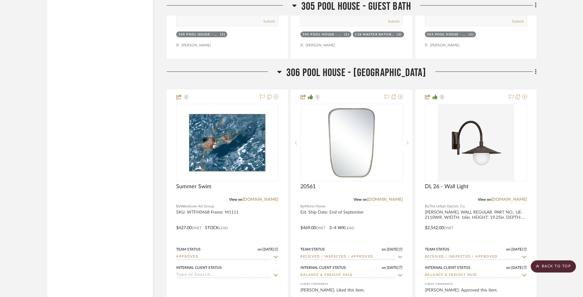
scroll to position [31273, 0]
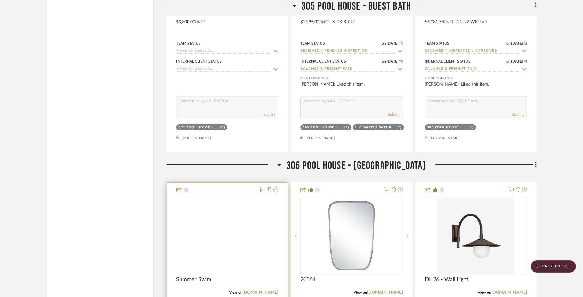
click at [0, 0] on img at bounding box center [0, 0] width 0 height 0
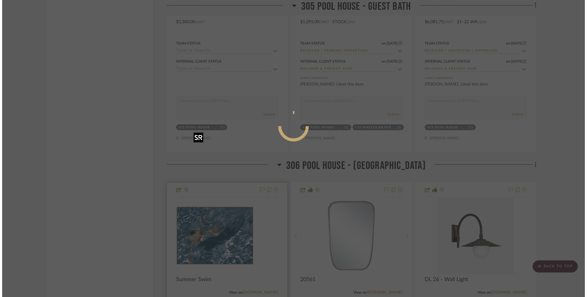
scroll to position [0, 0]
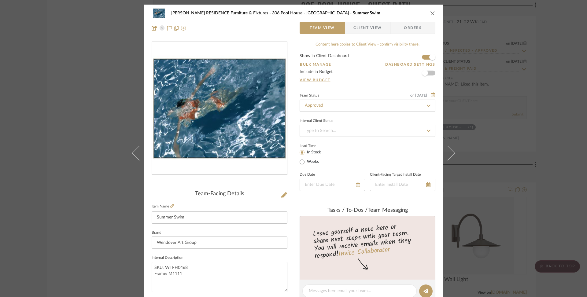
click at [248, 134] on img "0" at bounding box center [219, 108] width 133 height 133
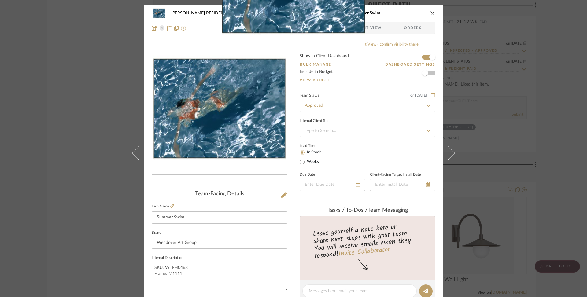
click at [239, 116] on div at bounding box center [293, 148] width 587 height 297
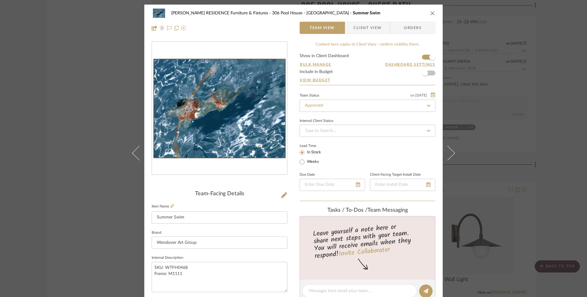
drag, startPoint x: 240, startPoint y: 102, endPoint x: 222, endPoint y: 108, distance: 18.3
click at [240, 102] on img "0" at bounding box center [219, 108] width 133 height 133
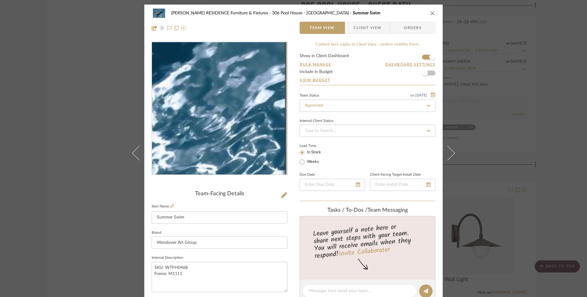
click at [226, 136] on img "0" at bounding box center [219, 108] width 133 height 133
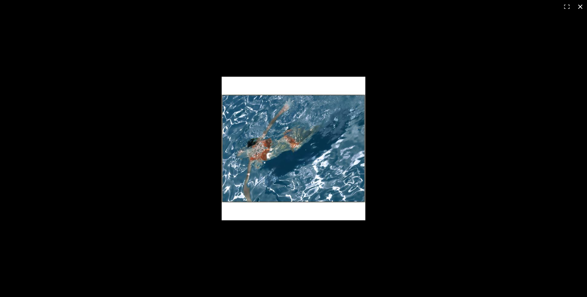
click at [580, 6] on button at bounding box center [579, 6] width 13 height 13
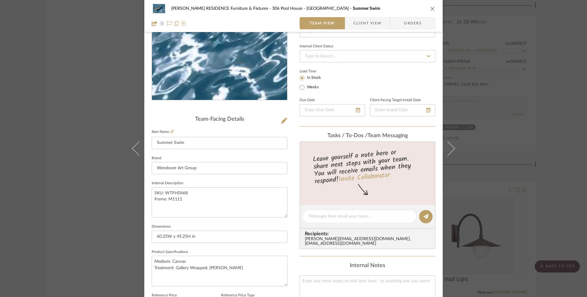
scroll to position [81, 0]
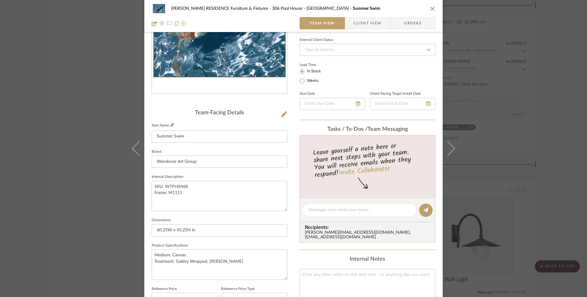
click at [170, 126] on icon at bounding box center [172, 125] width 4 height 4
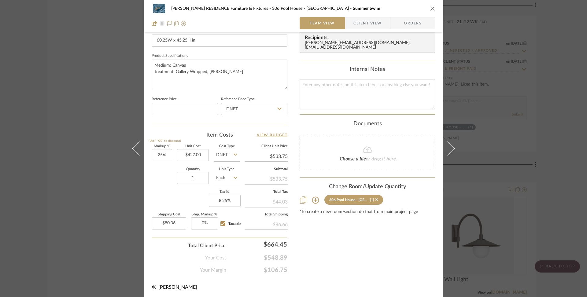
click at [433, 9] on div "COBLE RESIDENCE Furniture & Fixtures 306 Pool House - Bath Summer Swim Team Vie…" at bounding box center [293, 16] width 298 height 32
click at [430, 9] on icon "close" at bounding box center [432, 8] width 5 height 5
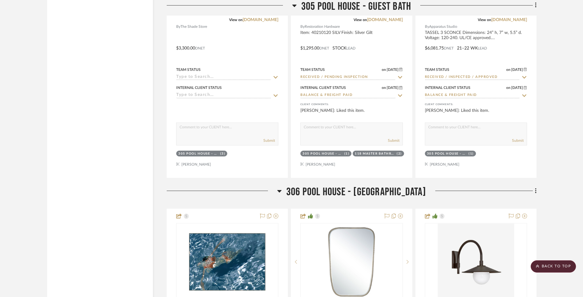
scroll to position [31292, 0]
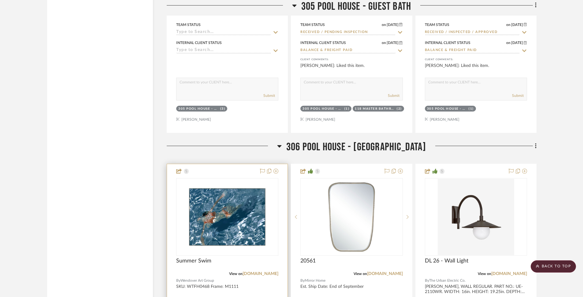
click at [263, 258] on div "Summer Swim" at bounding box center [227, 264] width 102 height 13
click at [195, 258] on span "Summer Swim" at bounding box center [193, 261] width 35 height 7
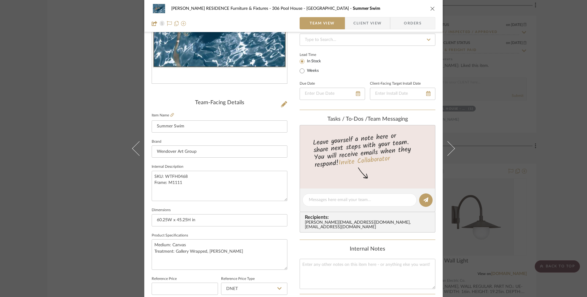
scroll to position [71, 0]
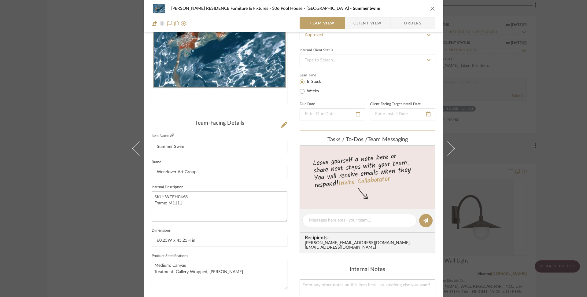
click at [170, 136] on icon at bounding box center [172, 136] width 4 height 4
